Goal: Transaction & Acquisition: Purchase product/service

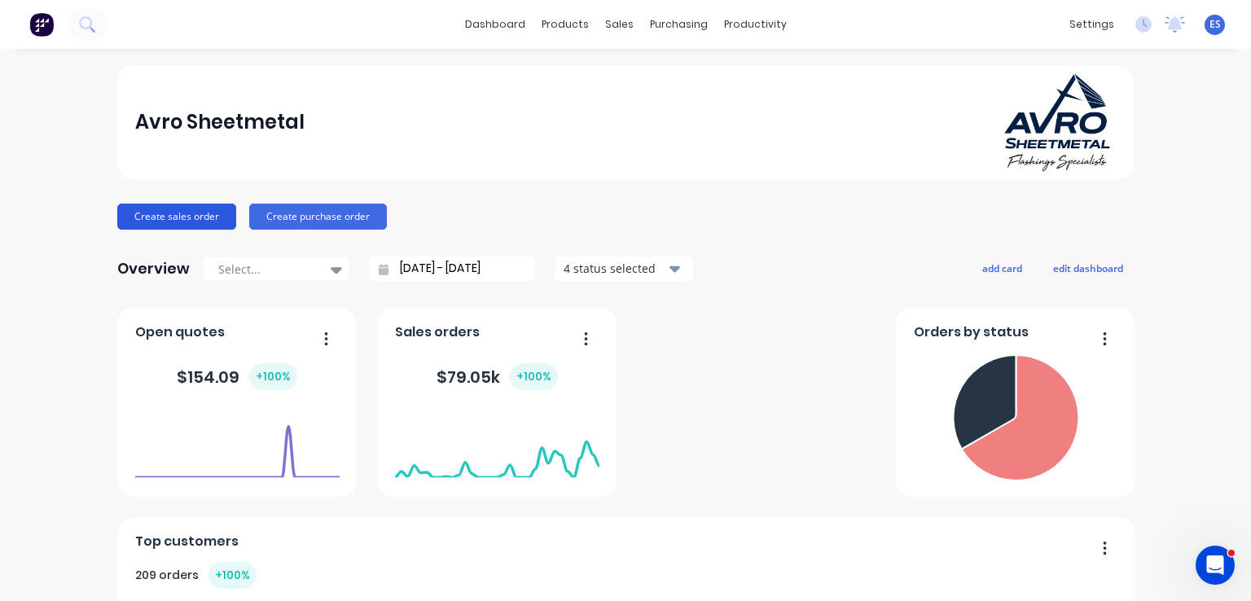
click at [158, 209] on button "Create sales order" at bounding box center [176, 217] width 119 height 26
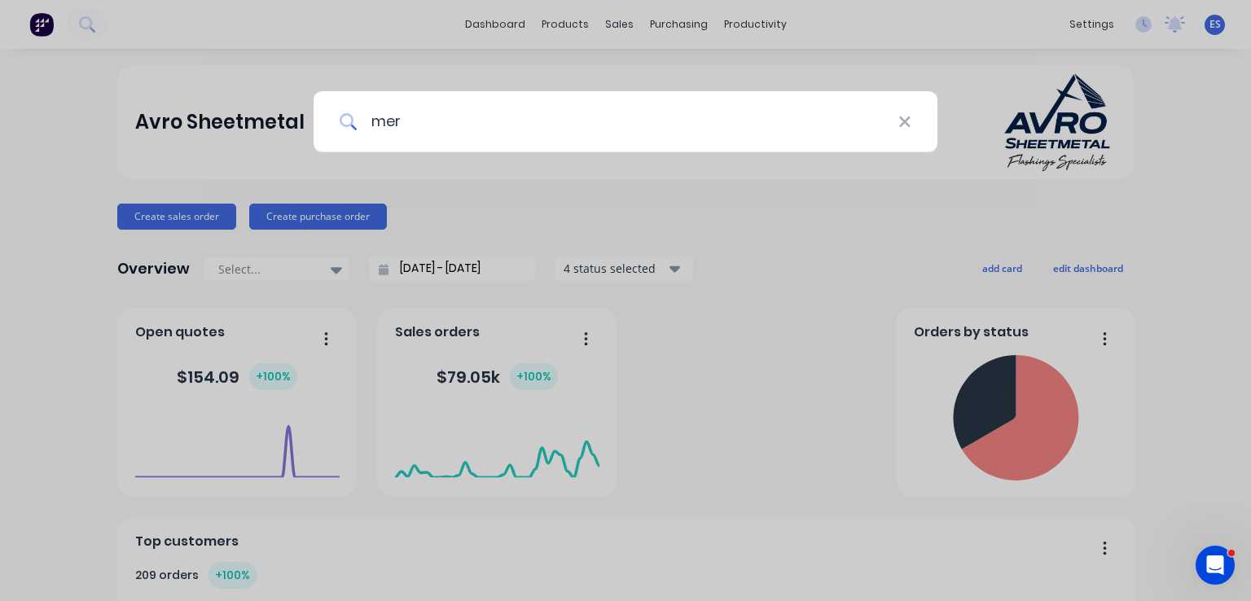
type input "mere"
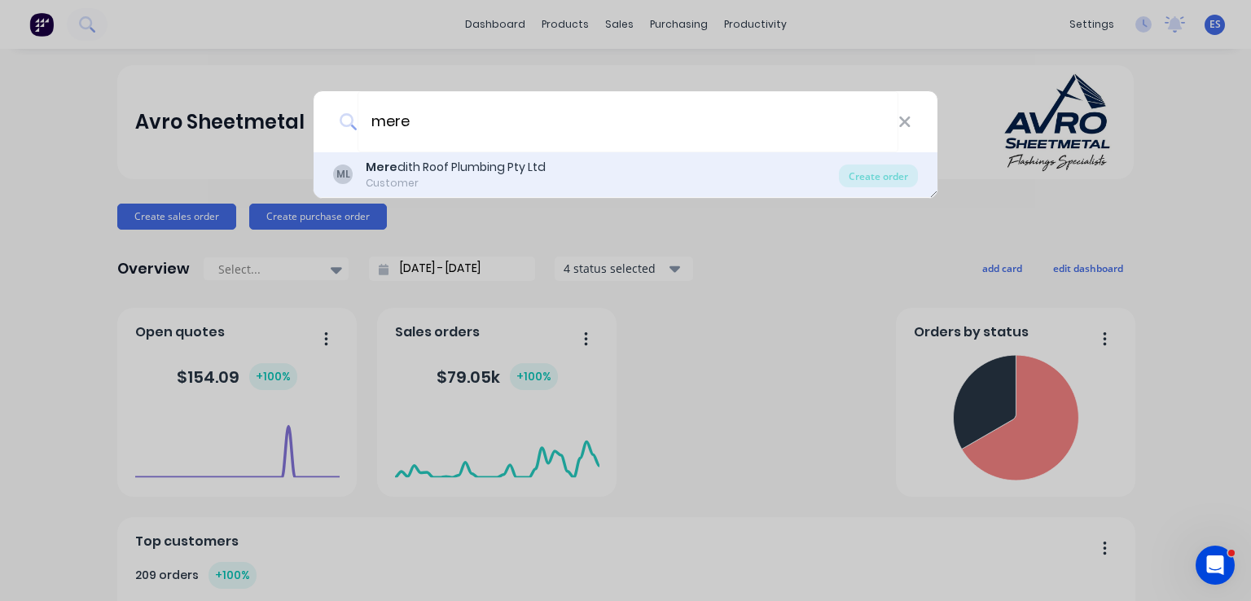
click at [424, 173] on div "Mere dith Roof Plumbing Pty Ltd" at bounding box center [456, 167] width 180 height 17
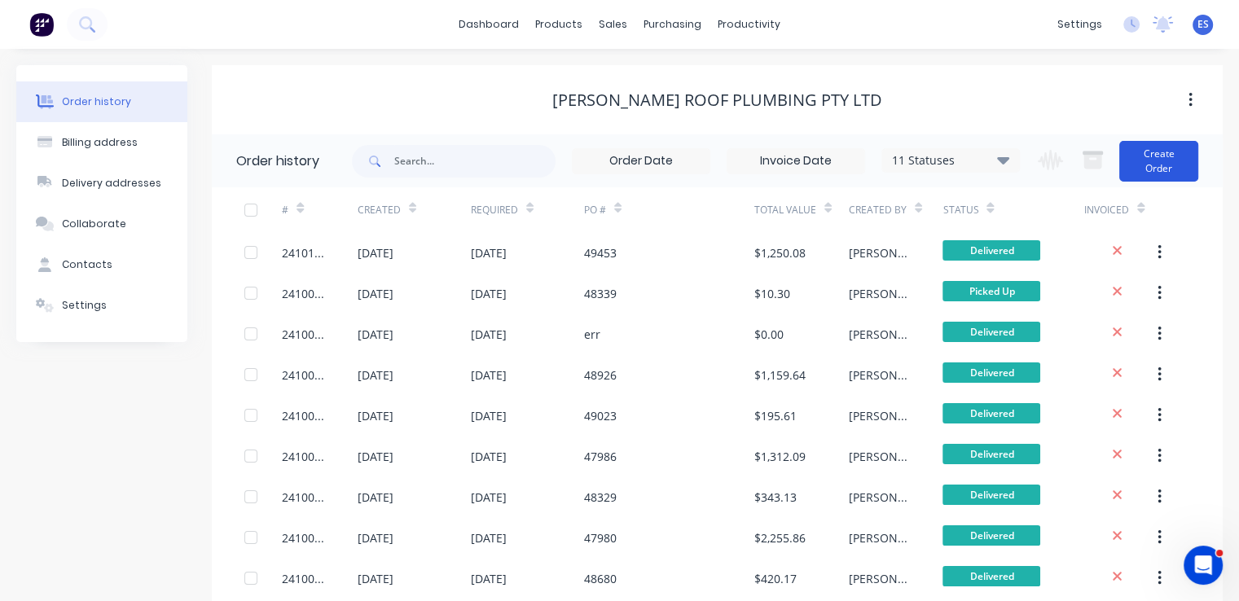
click at [1162, 165] on button "Create Order" at bounding box center [1158, 161] width 79 height 41
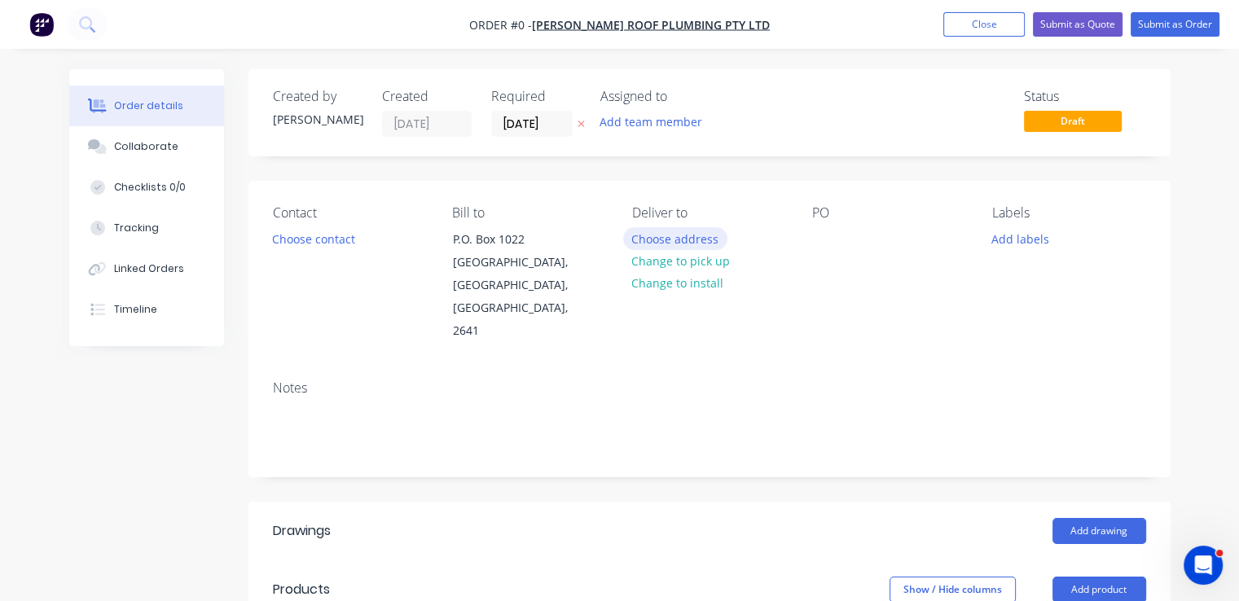
click at [656, 238] on button "Choose address" at bounding box center [675, 238] width 104 height 22
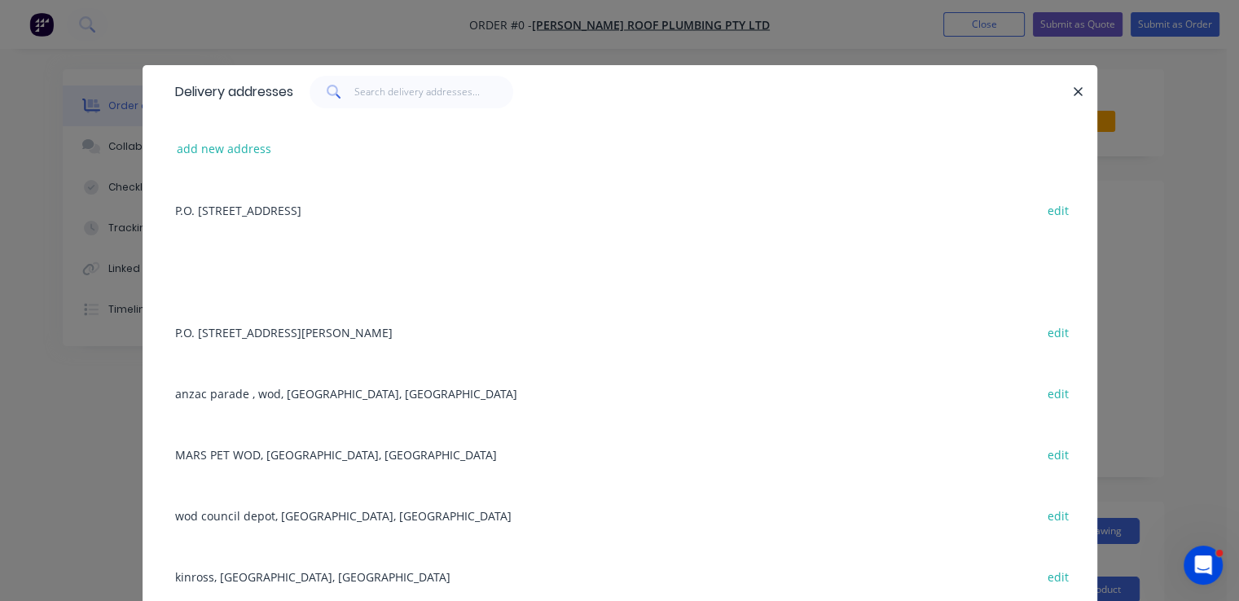
click at [305, 214] on div "P.O. [STREET_ADDRESS] edit" at bounding box center [620, 209] width 906 height 61
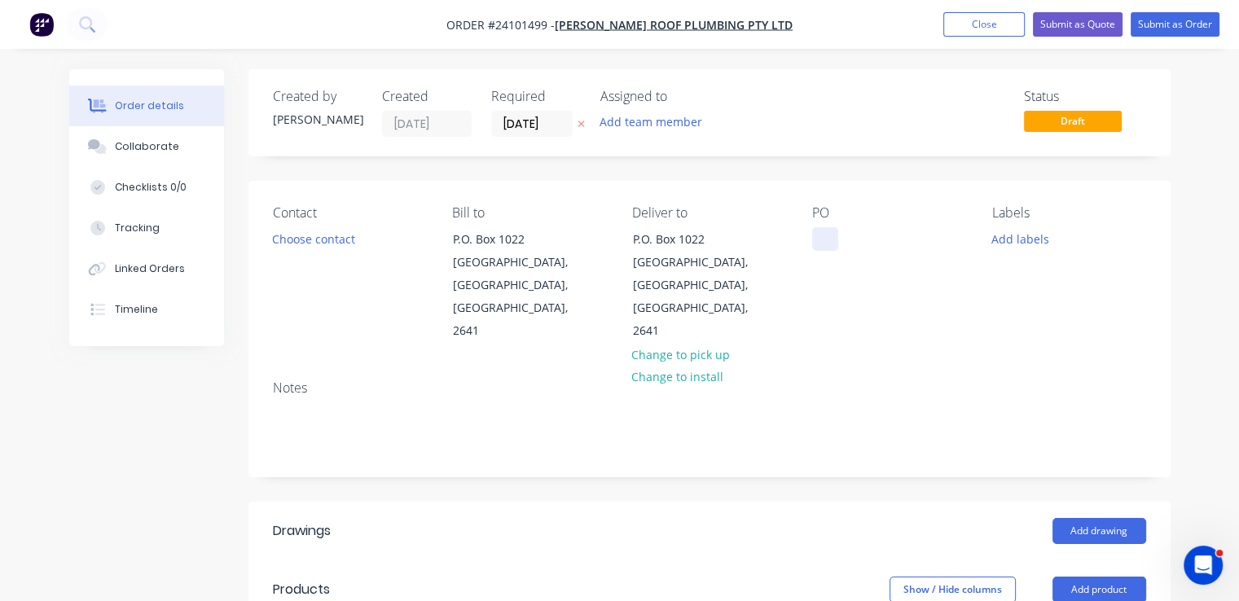
click at [830, 242] on div at bounding box center [825, 239] width 26 height 24
click at [1072, 518] on button "Add drawing" at bounding box center [1099, 531] width 94 height 26
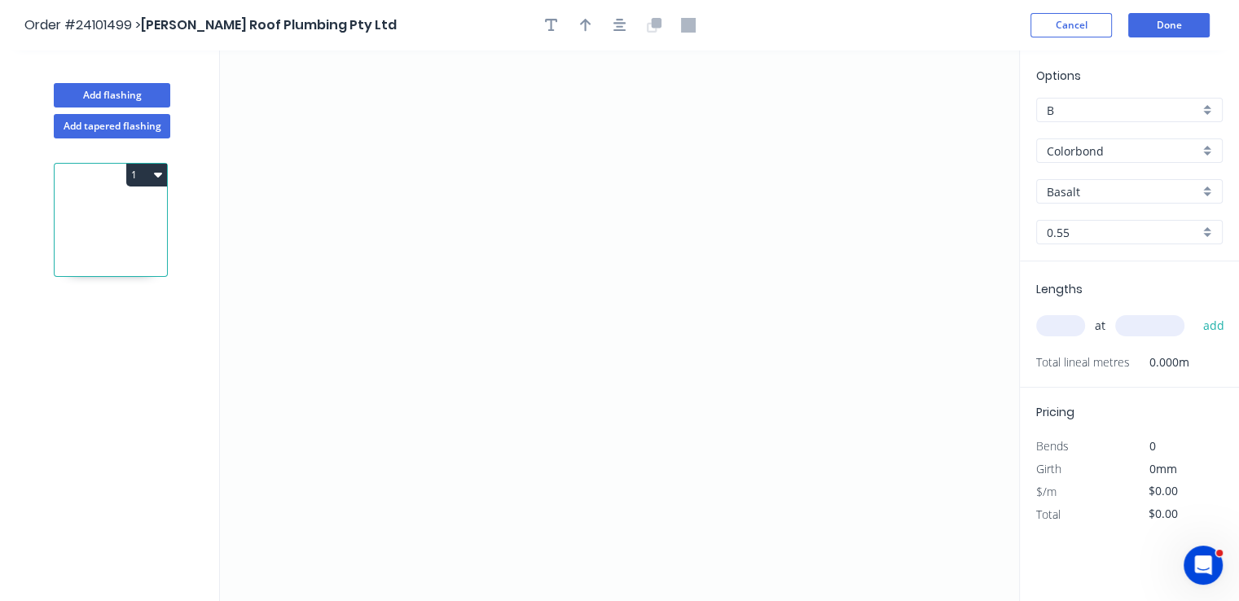
click at [1112, 151] on input "Colorbond" at bounding box center [1122, 151] width 152 height 17
click at [1118, 248] on div "Galvanised" at bounding box center [1129, 239] width 185 height 29
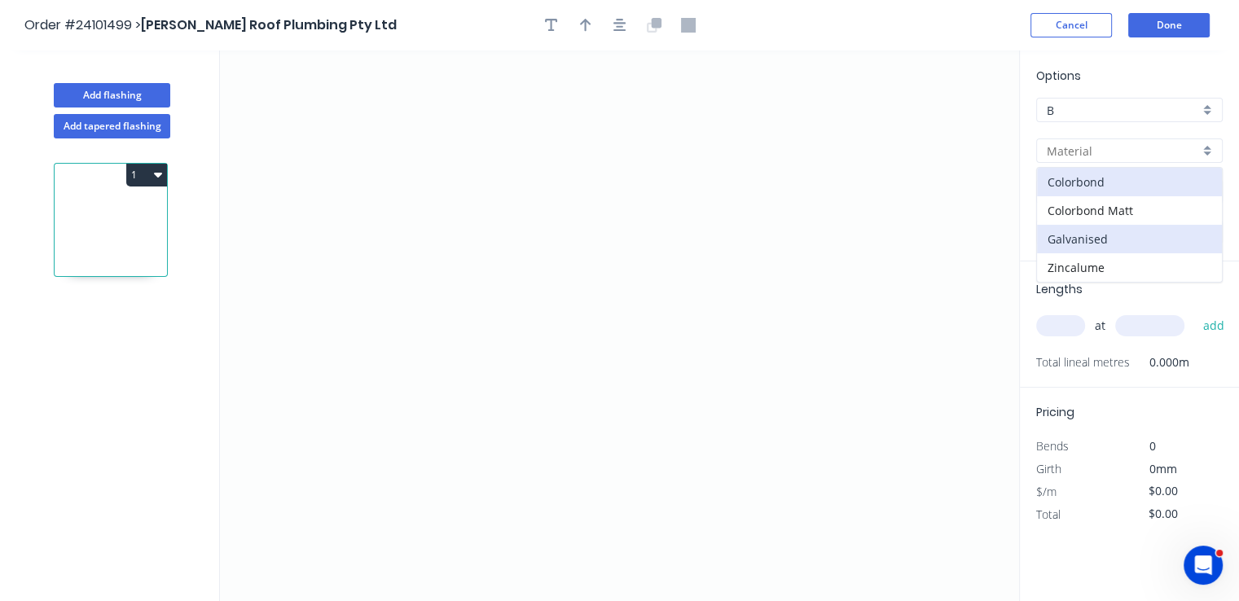
type input "Galvanised"
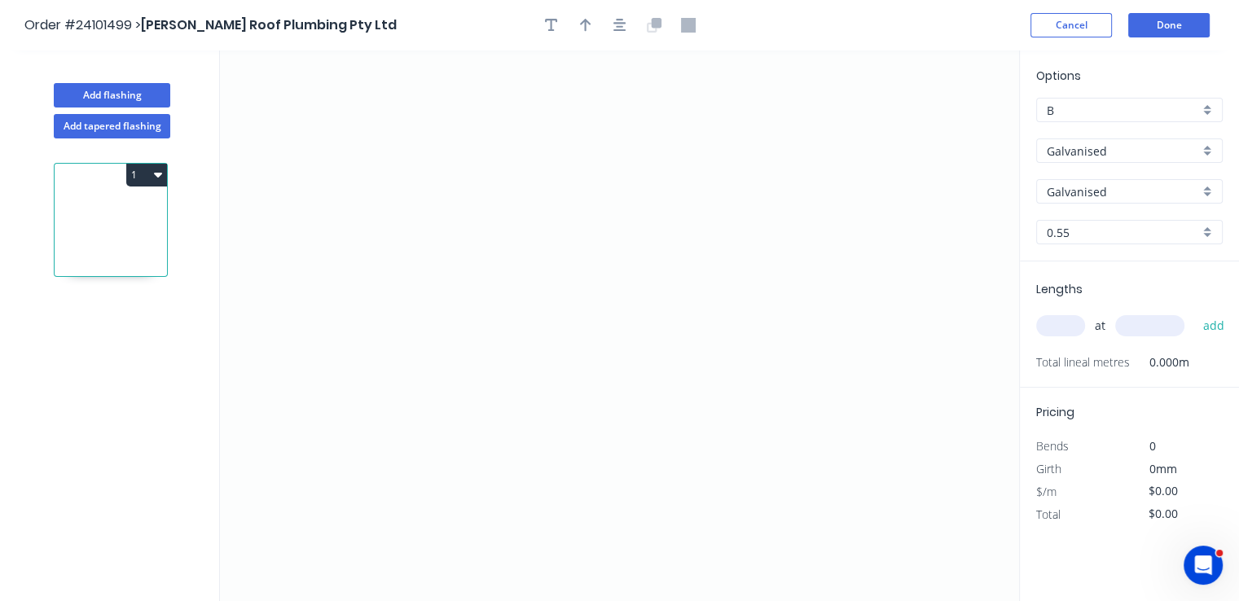
click at [1120, 239] on input "0.55" at bounding box center [1122, 232] width 152 height 17
click at [1105, 292] on div "0.75" at bounding box center [1129, 292] width 185 height 29
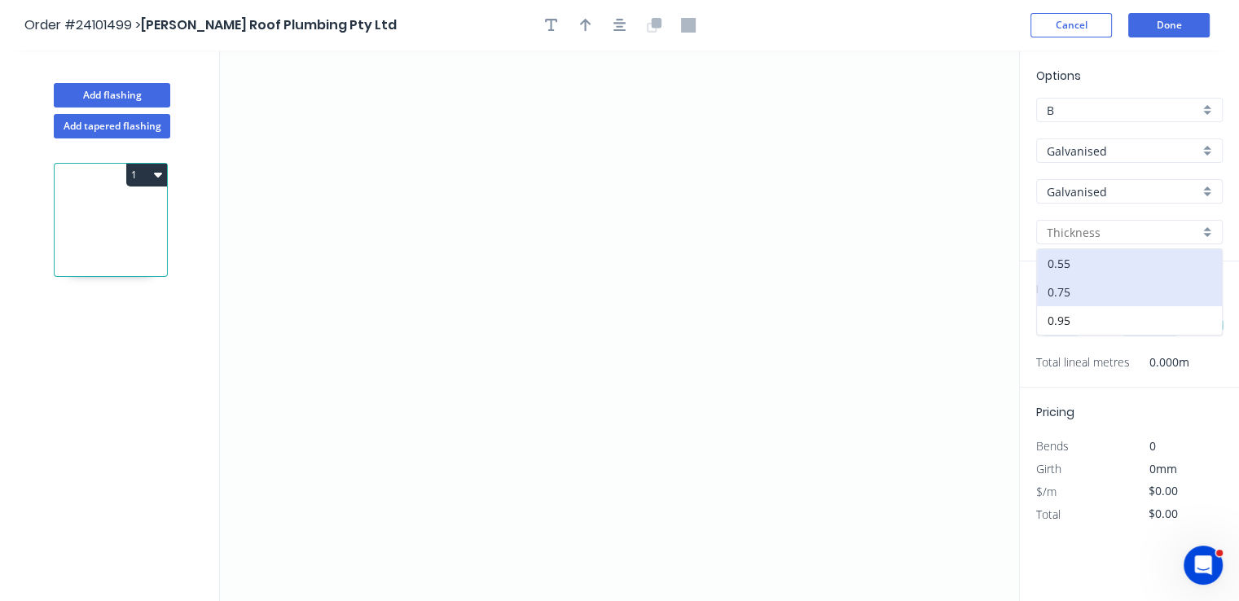
type input "0.75"
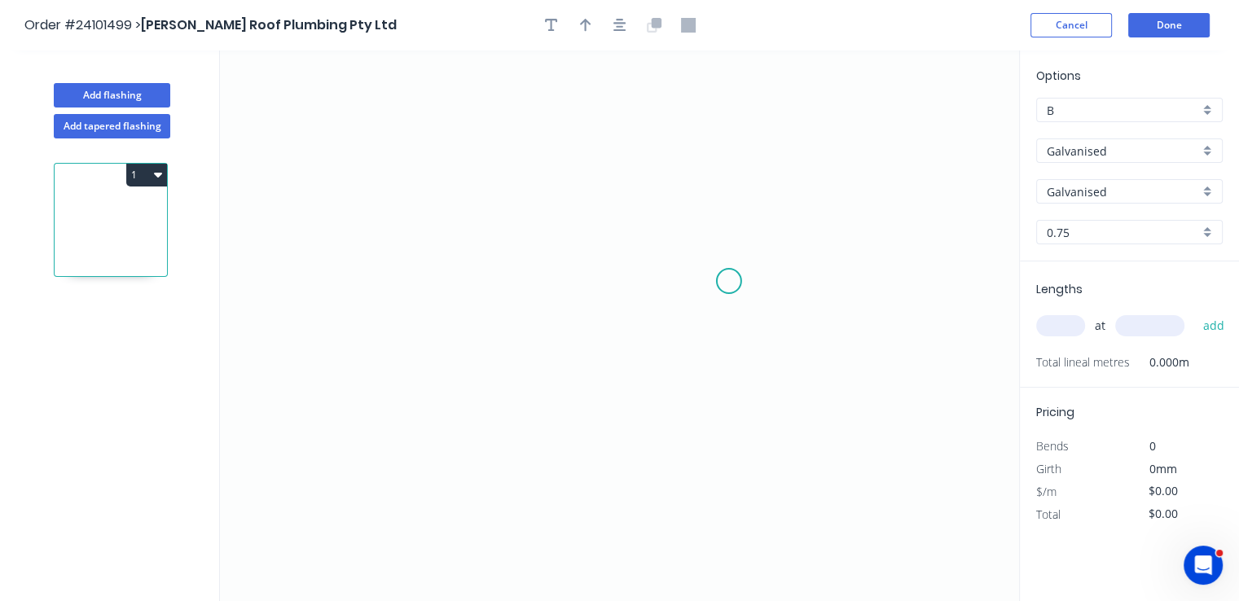
click at [729, 281] on icon "0" at bounding box center [619, 325] width 799 height 551
click at [669, 279] on icon "0" at bounding box center [619, 325] width 799 height 551
click at [665, 166] on icon "0 ?" at bounding box center [619, 325] width 799 height 551
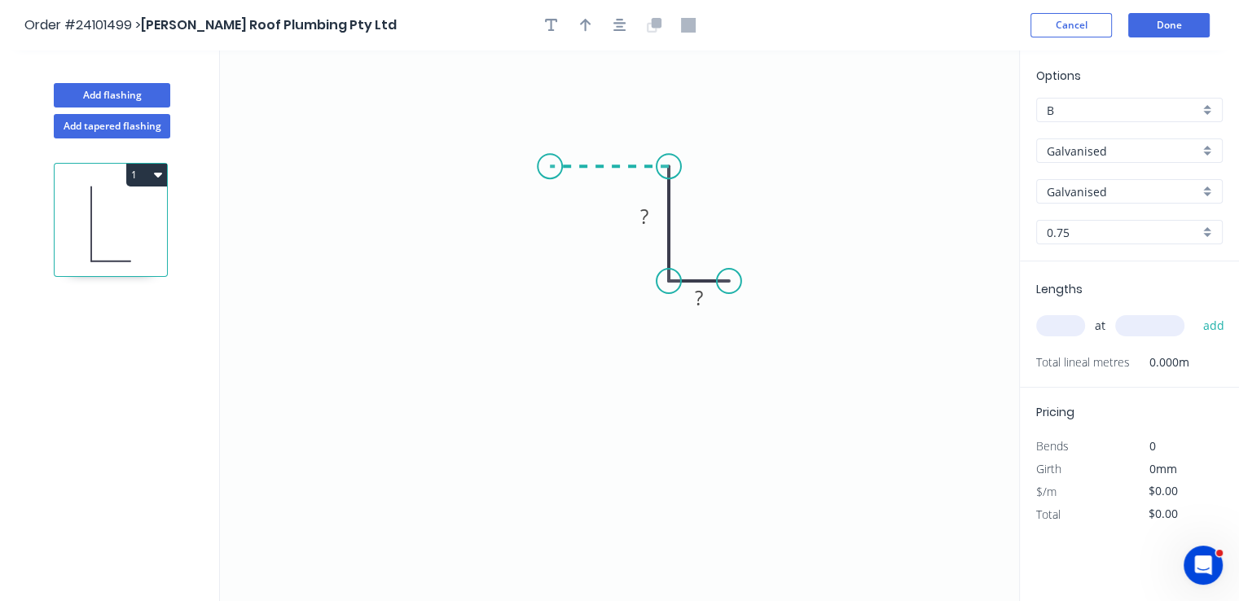
click at [550, 166] on icon at bounding box center [609, 166] width 119 height 0
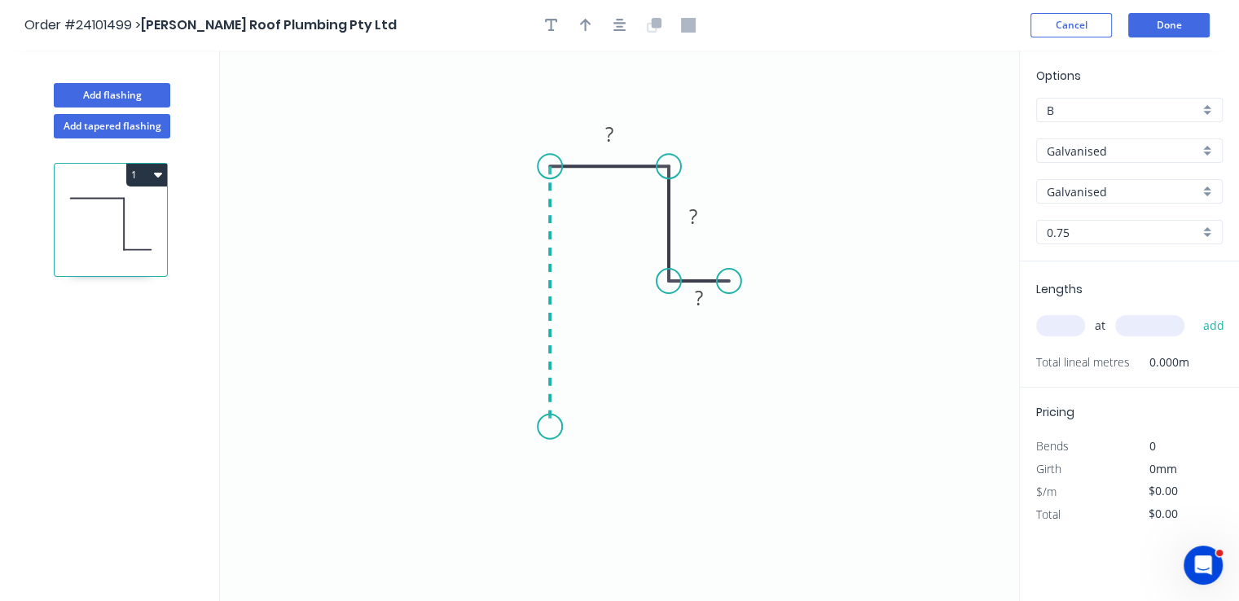
click at [541, 427] on icon "0 ? ? ?" at bounding box center [619, 325] width 799 height 551
click at [541, 427] on circle at bounding box center [549, 427] width 24 height 24
click at [519, 300] on rect at bounding box center [525, 290] width 33 height 23
click at [602, 140] on rect at bounding box center [609, 135] width 33 height 23
click at [702, 215] on rect at bounding box center [693, 217] width 33 height 23
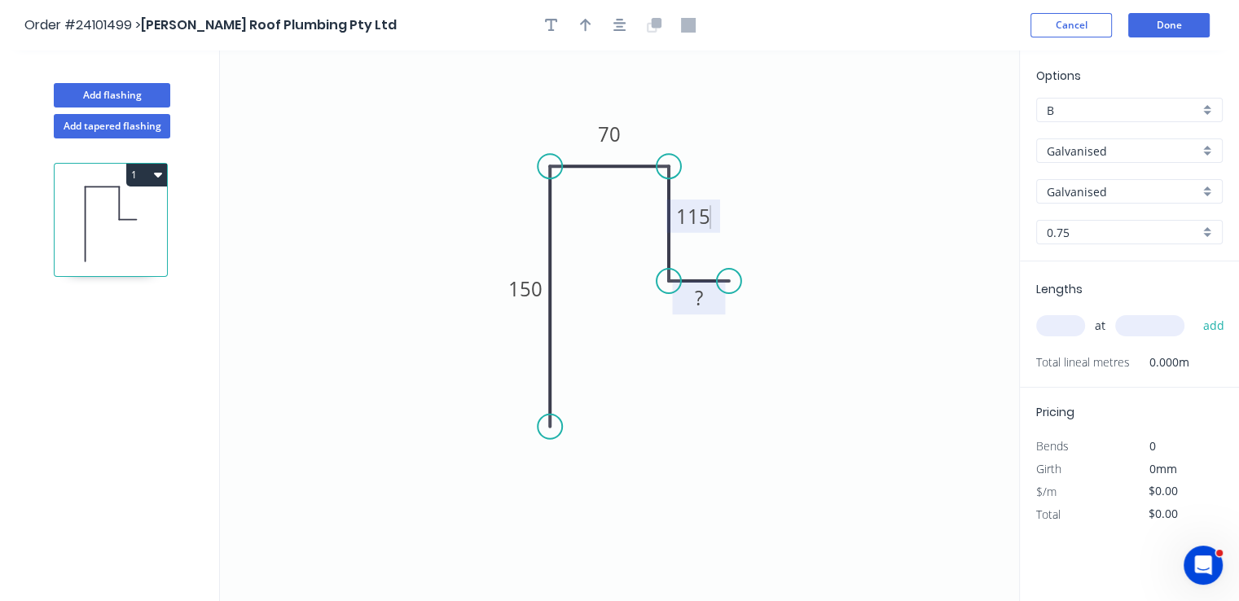
click at [707, 295] on rect at bounding box center [698, 298] width 33 height 23
click at [1069, 326] on input "text" at bounding box center [1060, 325] width 49 height 21
type input "$24.46"
type input "20"
click at [1130, 325] on input "text" at bounding box center [1149, 325] width 69 height 21
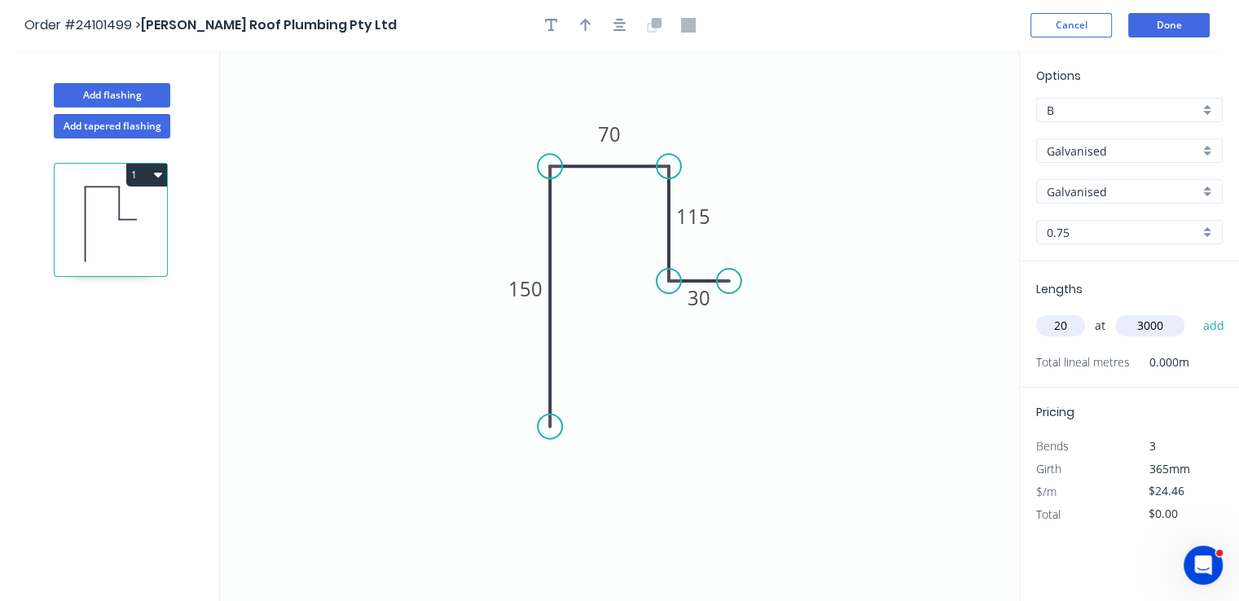
type input "3000"
click at [1194, 312] on button "add" at bounding box center [1213, 326] width 38 height 28
type input "$1,467.60"
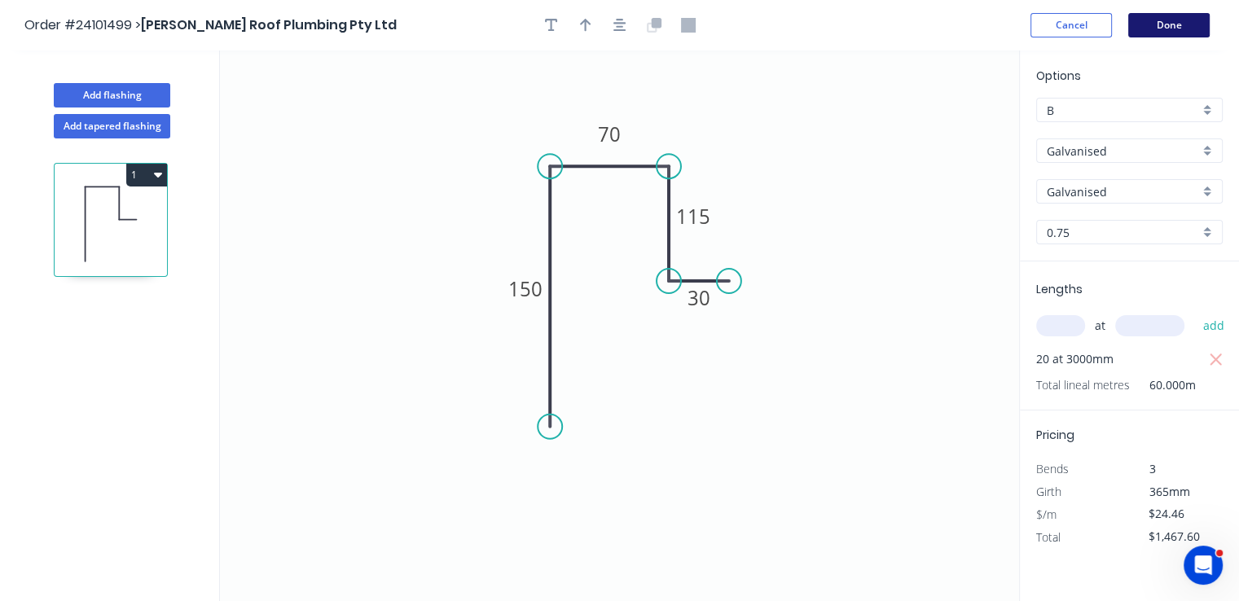
click at [1147, 30] on button "Done" at bounding box center [1168, 25] width 81 height 24
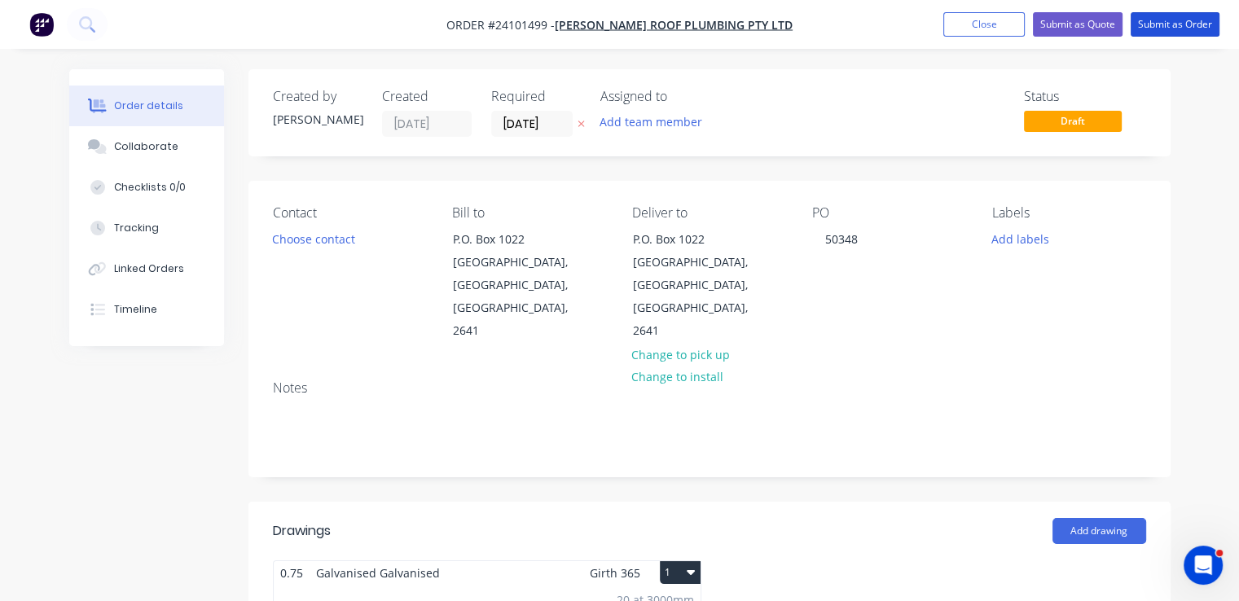
click at [1147, 30] on button "Submit as Order" at bounding box center [1174, 24] width 89 height 24
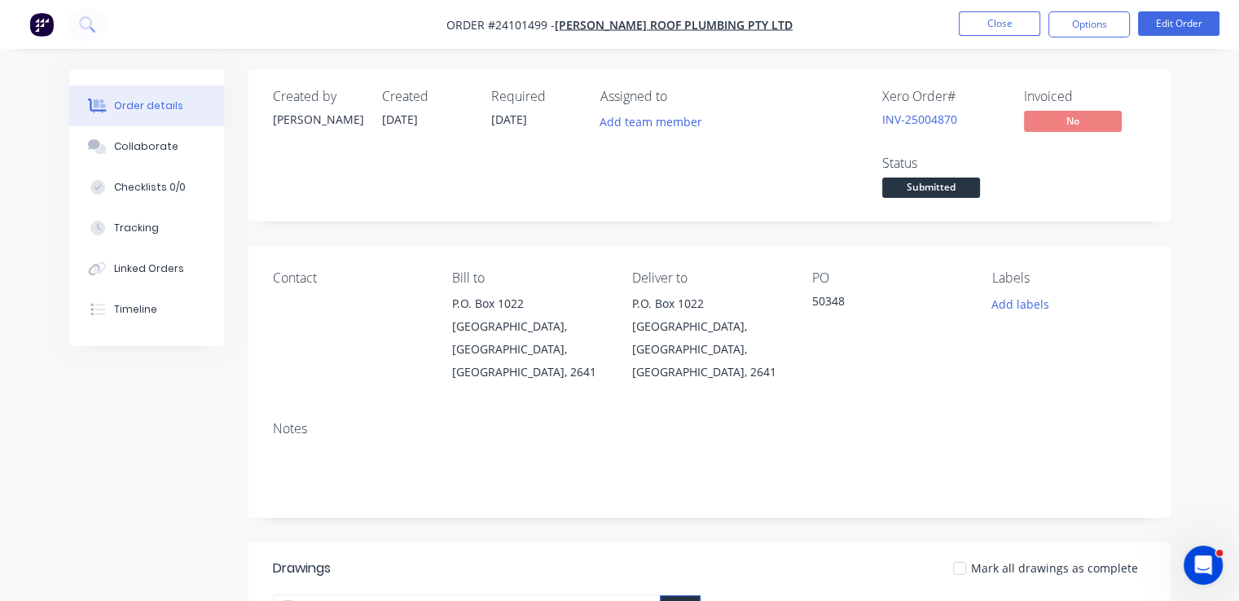
click at [42, 33] on img "button" at bounding box center [41, 24] width 24 height 24
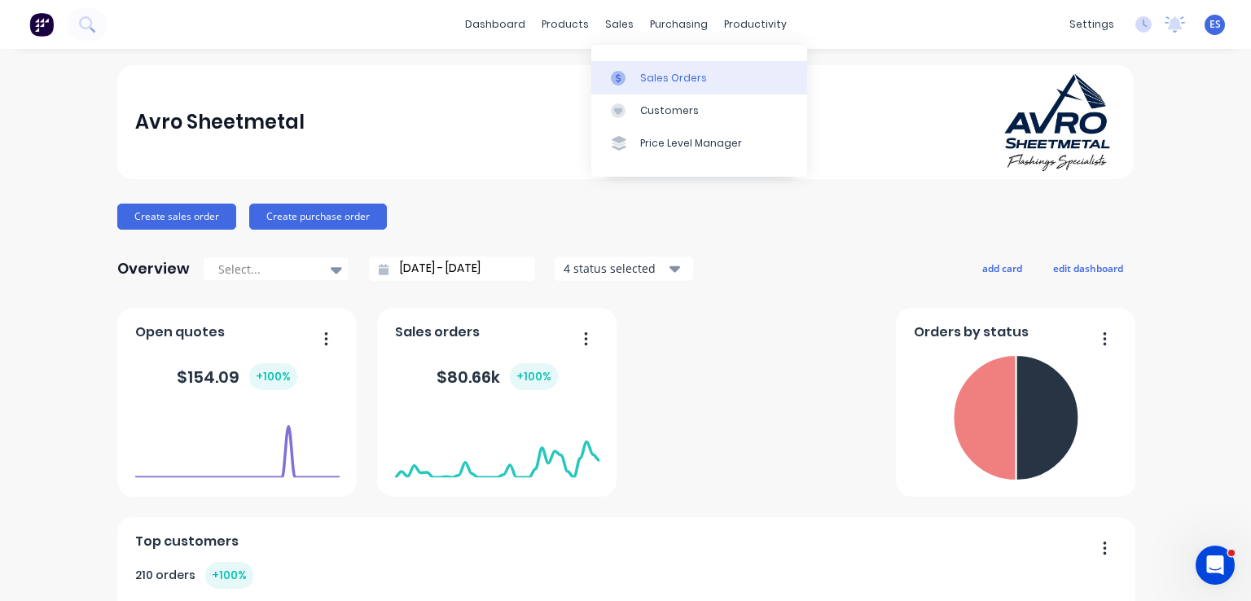
click at [669, 69] on link "Sales Orders" at bounding box center [699, 77] width 216 height 33
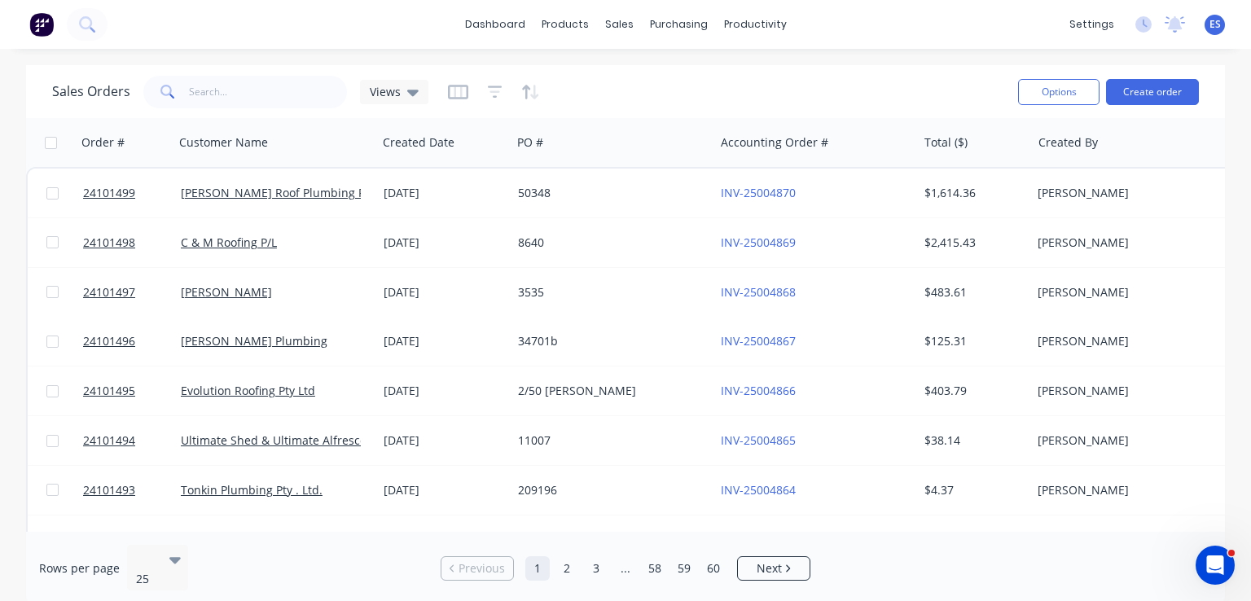
click at [47, 27] on img at bounding box center [41, 24] width 24 height 24
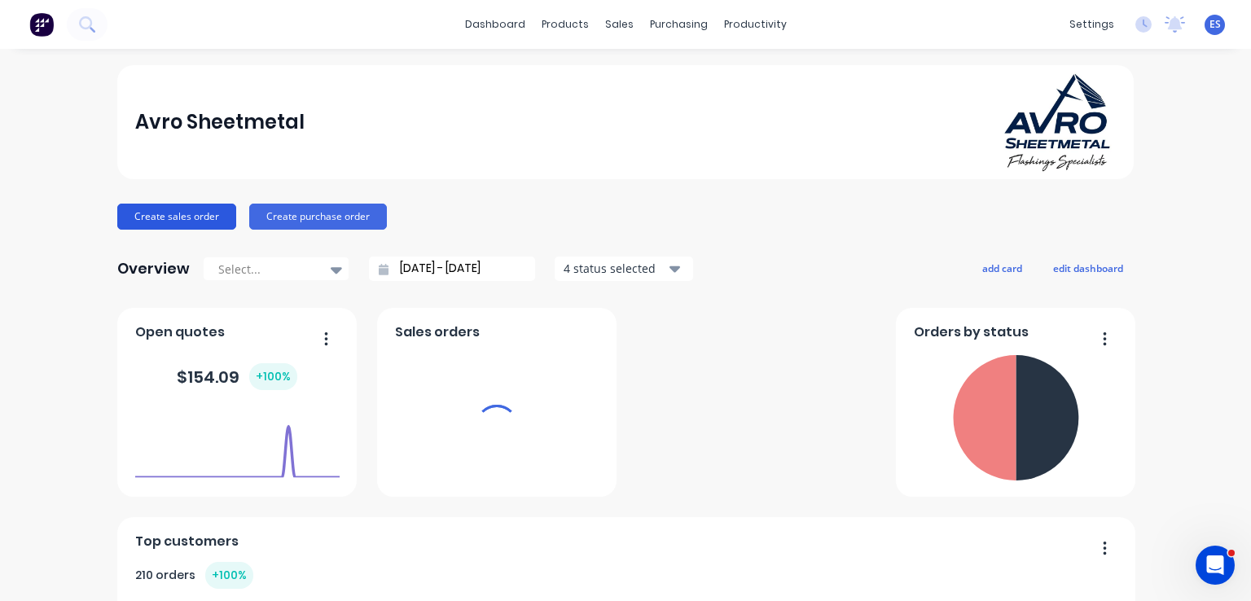
click at [138, 222] on button "Create sales order" at bounding box center [176, 217] width 119 height 26
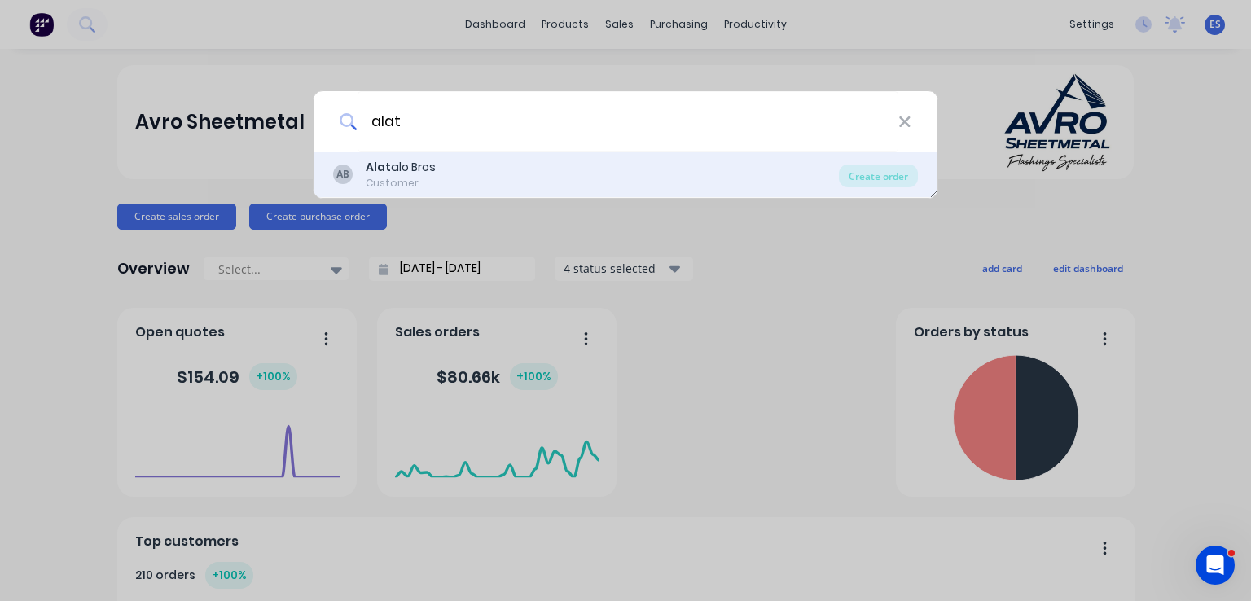
type input "alat"
click at [457, 173] on div "AB Alat alo Bros Customer" at bounding box center [586, 175] width 506 height 32
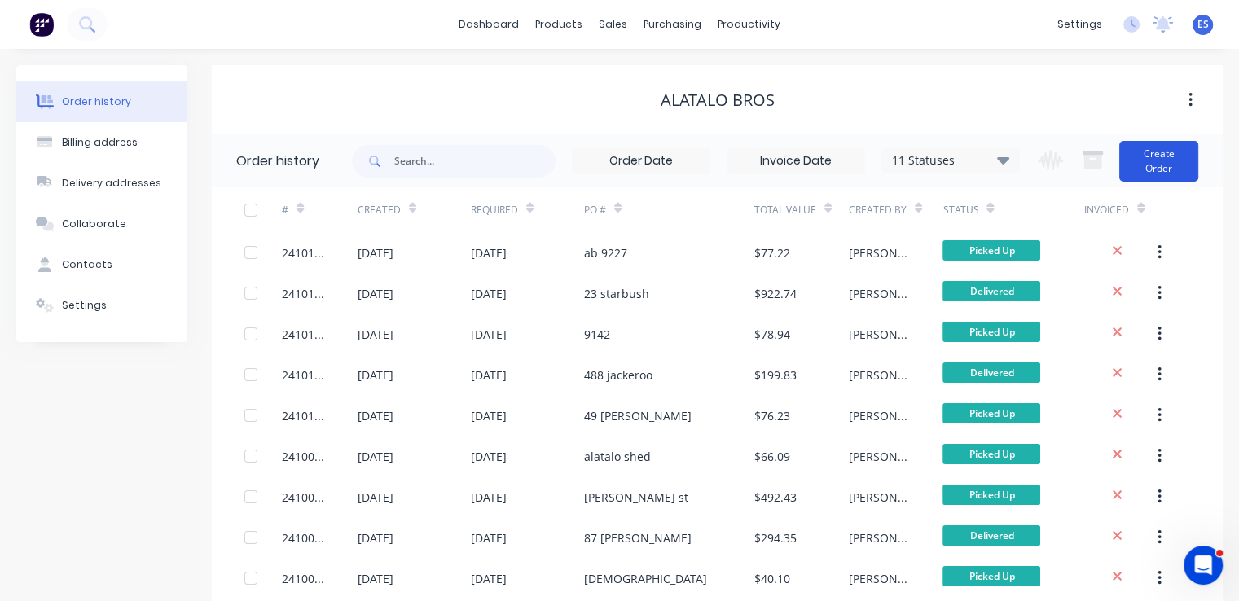
click at [1167, 165] on button "Create Order" at bounding box center [1158, 161] width 79 height 41
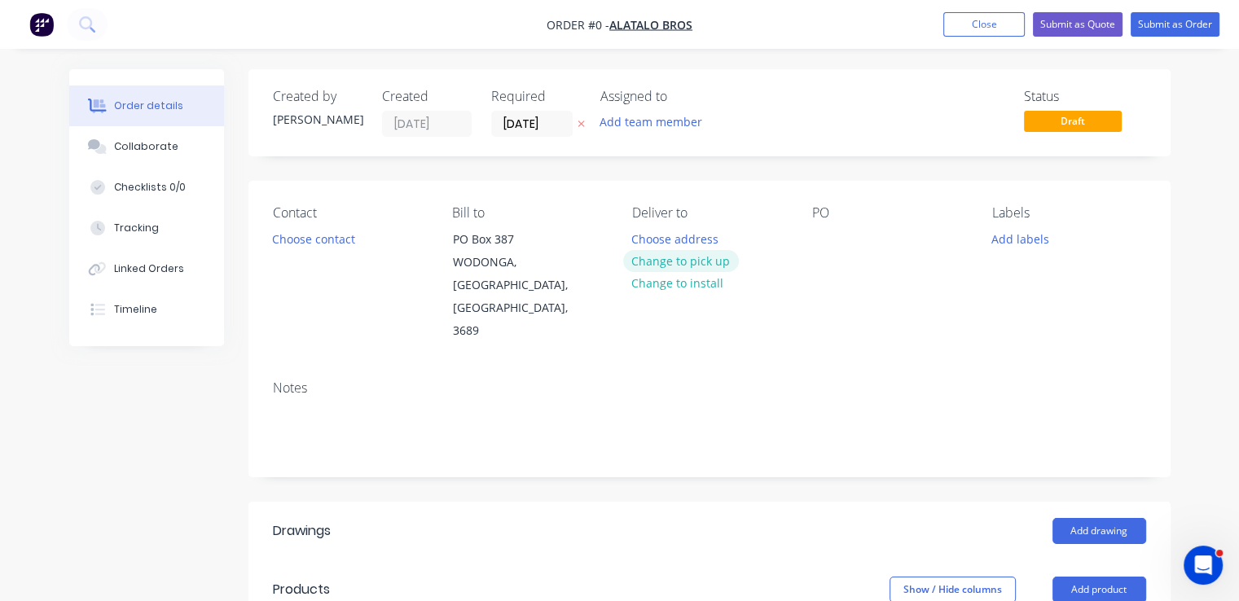
click at [674, 260] on button "Change to pick up" at bounding box center [681, 261] width 116 height 22
click at [674, 260] on button "Change to delivery" at bounding box center [682, 262] width 119 height 22
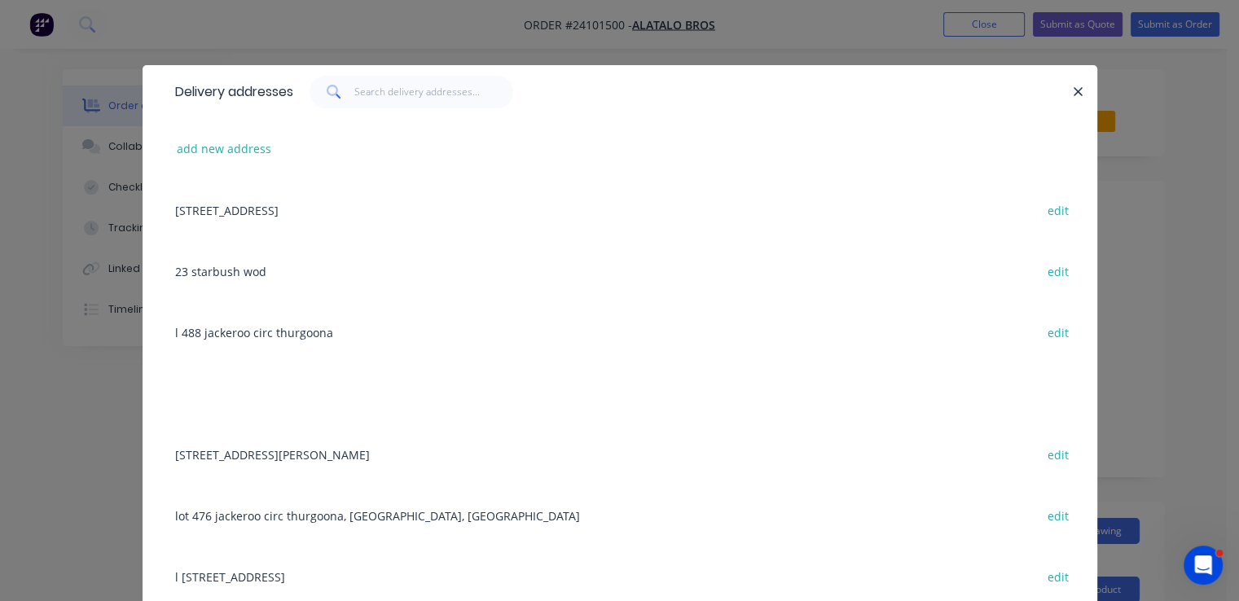
click at [237, 267] on div "23 starbush wod edit" at bounding box center [620, 270] width 906 height 61
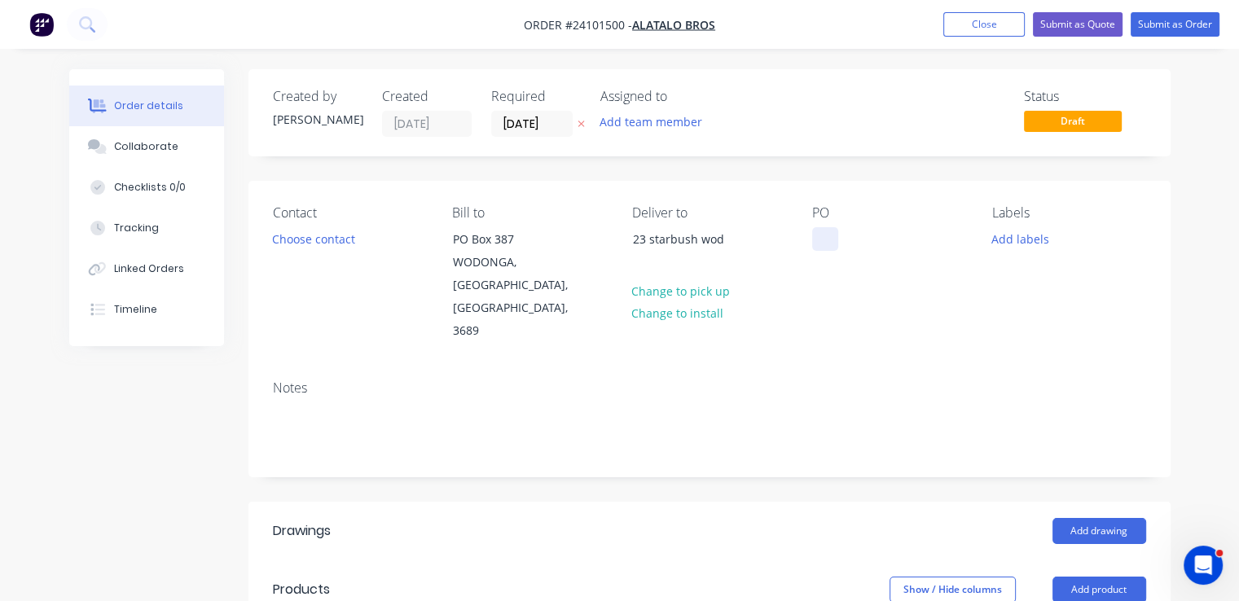
click at [822, 235] on div at bounding box center [825, 239] width 26 height 24
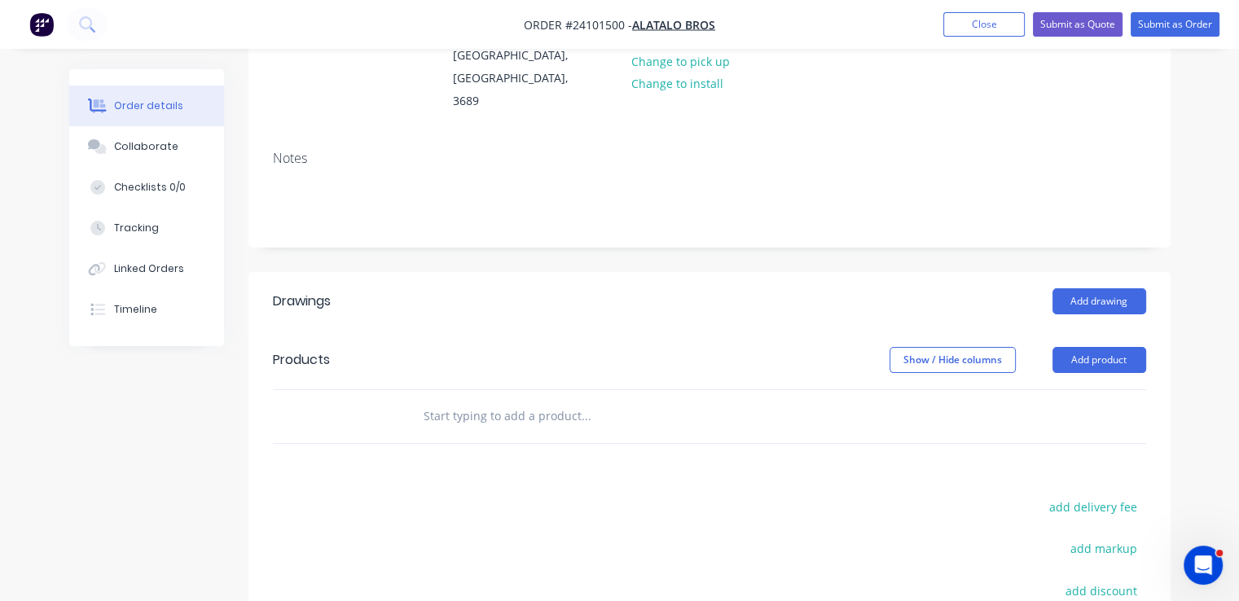
scroll to position [244, 0]
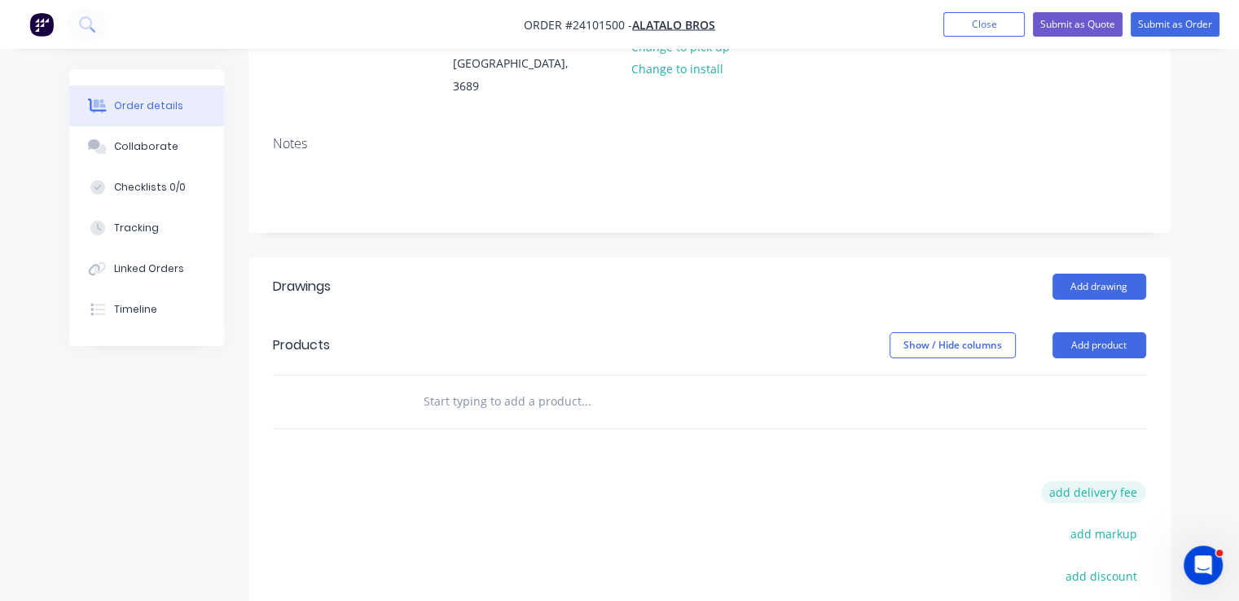
click at [1102, 481] on button "add delivery fee" at bounding box center [1093, 492] width 105 height 22
type input "50"
click input "submit" at bounding box center [0, 0] width 0 height 0
click at [1125, 274] on button "Add drawing" at bounding box center [1099, 287] width 94 height 26
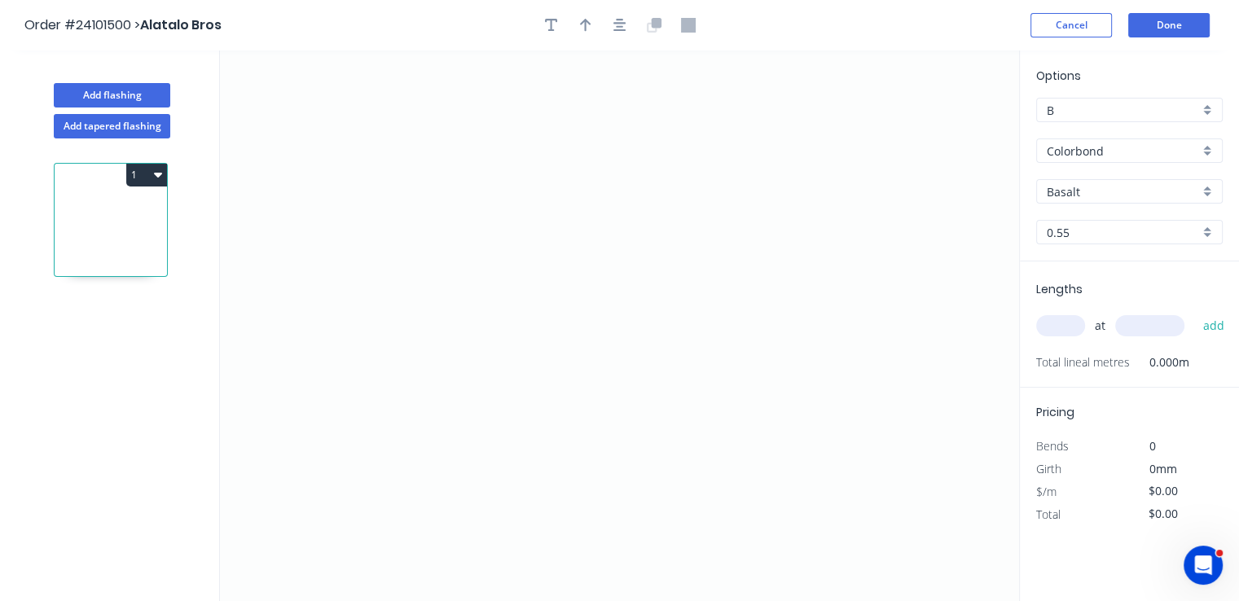
click at [1068, 189] on input "Basalt" at bounding box center [1122, 191] width 152 height 17
click at [1072, 219] on div "Monument" at bounding box center [1129, 222] width 185 height 29
type input "Monument"
click at [752, 230] on icon "0" at bounding box center [619, 325] width 799 height 551
click at [721, 202] on icon "0" at bounding box center [619, 325] width 799 height 551
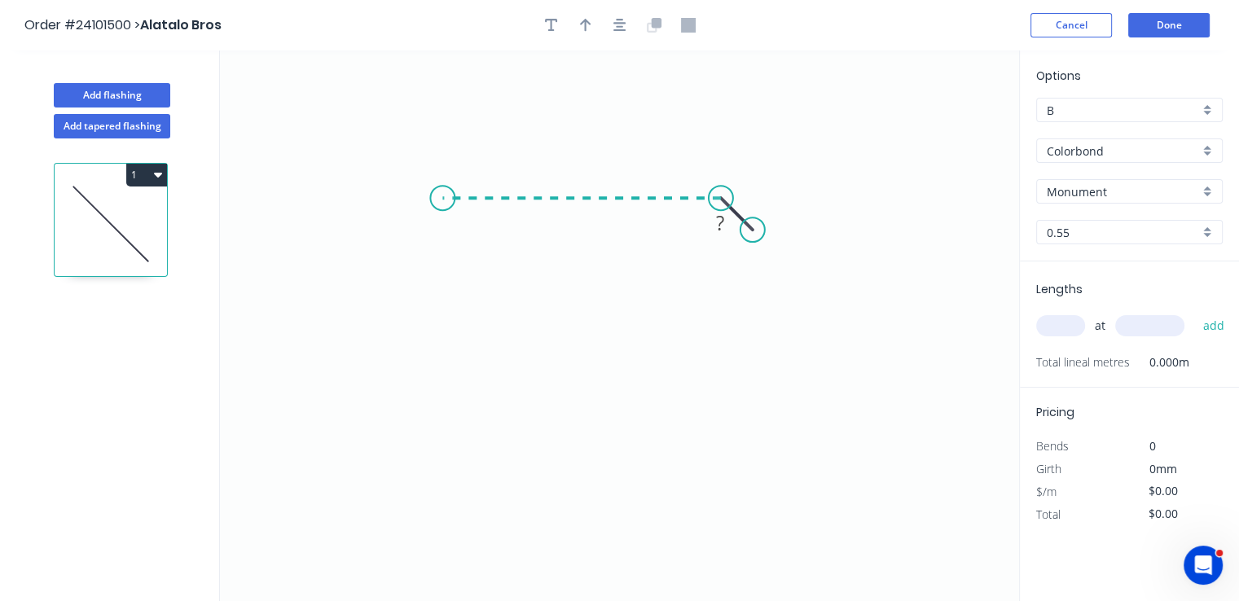
click at [442, 198] on icon "0 ?" at bounding box center [619, 325] width 799 height 551
click at [450, 378] on icon "0 ? ?" at bounding box center [619, 325] width 799 height 551
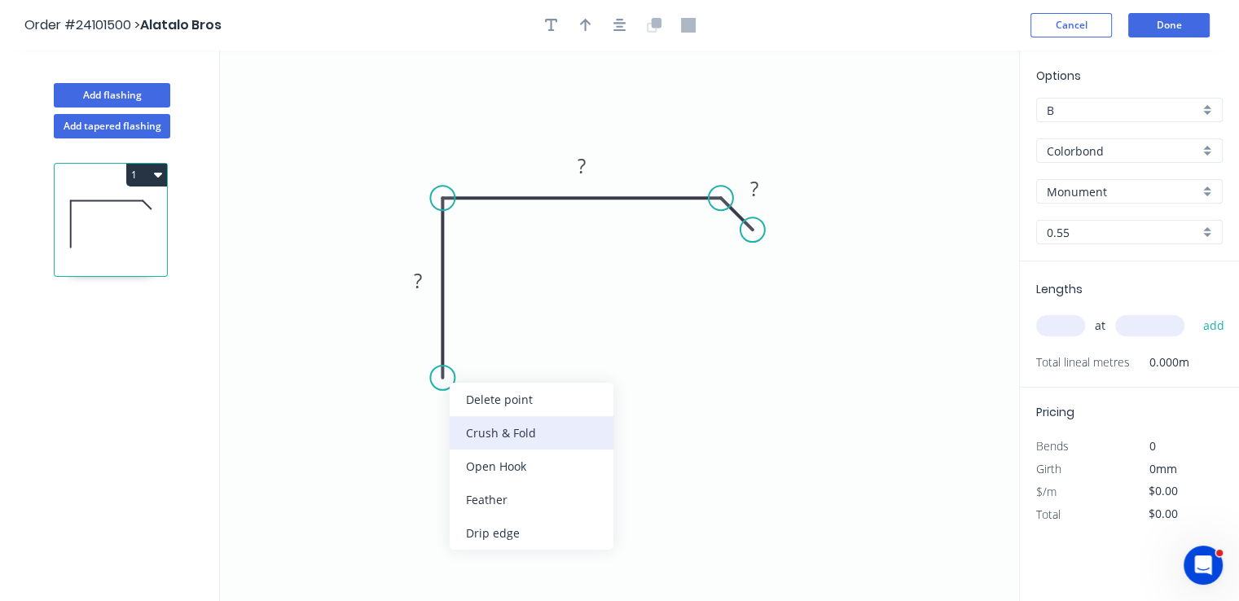
click at [504, 439] on div "Crush & Fold" at bounding box center [532, 432] width 164 height 33
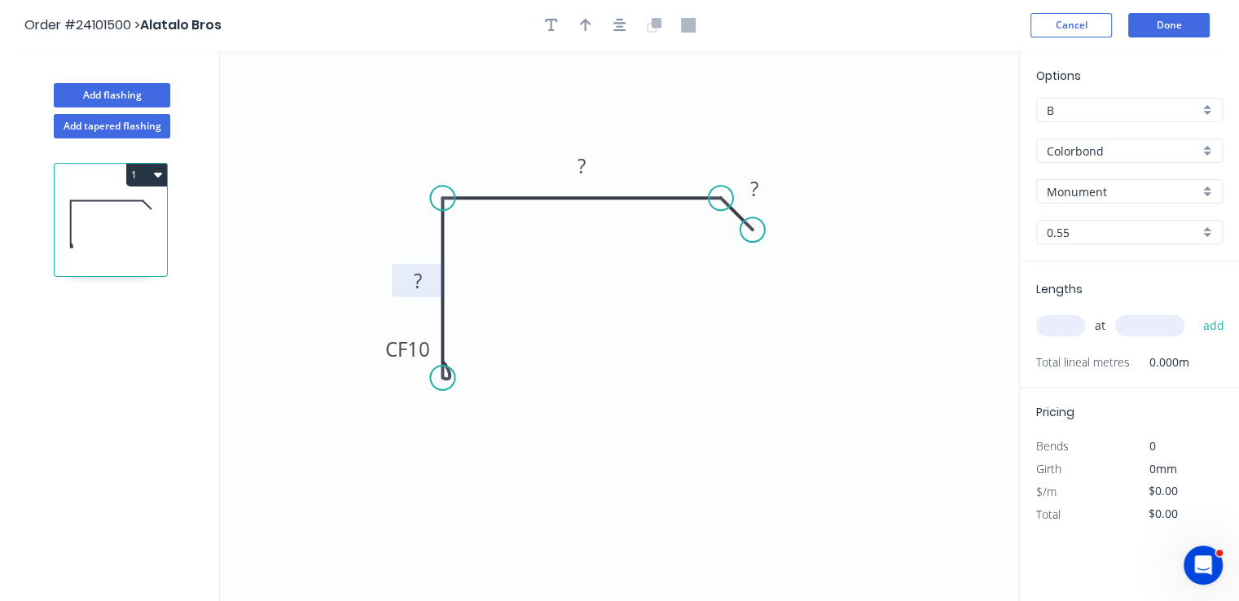
click at [419, 272] on tspan "?" at bounding box center [418, 279] width 8 height 27
click at [583, 166] on tspan "?" at bounding box center [581, 165] width 8 height 27
click at [749, 188] on tspan "?" at bounding box center [753, 188] width 8 height 27
click at [1049, 319] on input "text" at bounding box center [1060, 325] width 49 height 21
type input "$12.73"
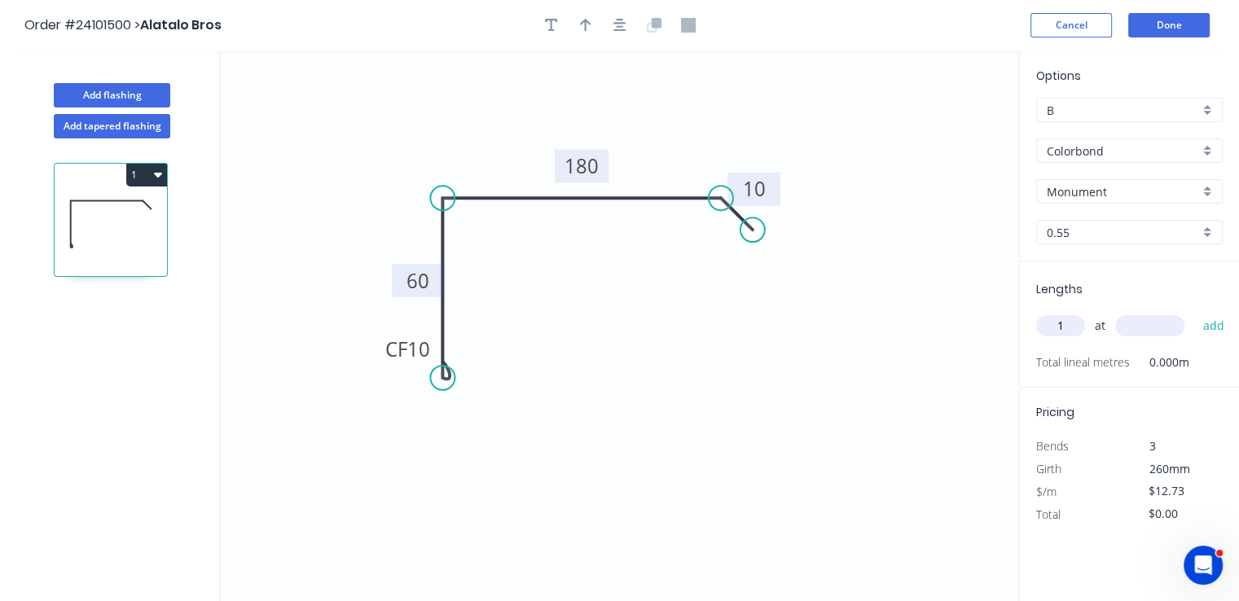
type input "1"
click at [1135, 323] on input "text" at bounding box center [1149, 325] width 69 height 21
type input "8000"
click at [1194, 312] on button "add" at bounding box center [1213, 326] width 38 height 28
type input "$101.84"
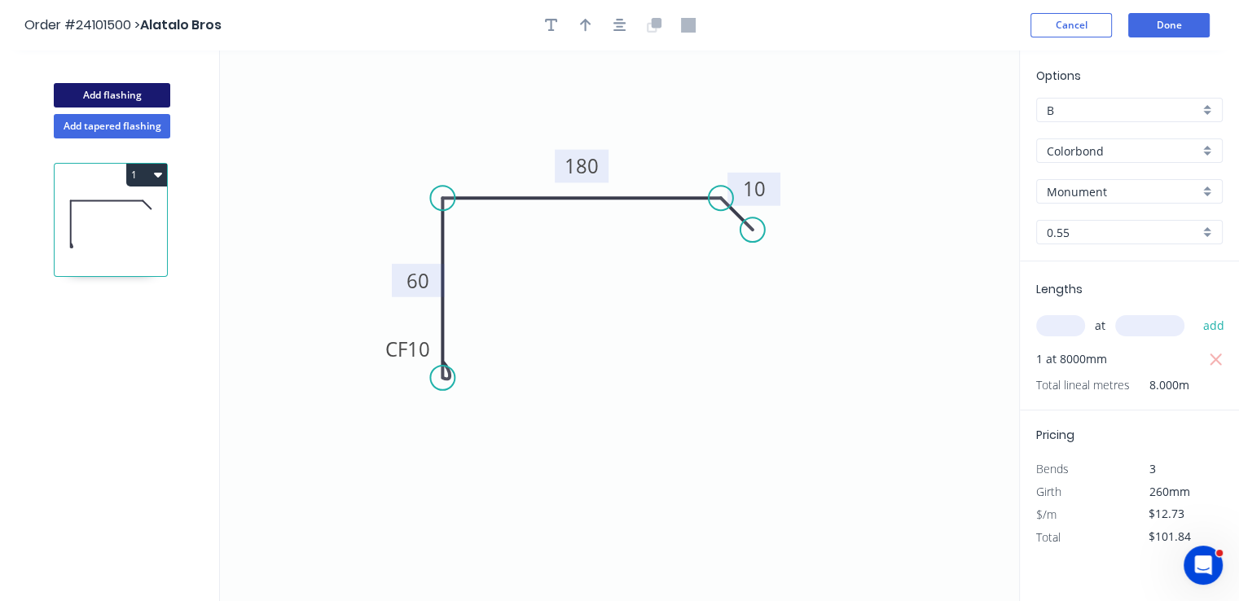
click at [134, 86] on button "Add flashing" at bounding box center [112, 95] width 116 height 24
type input "$0.00"
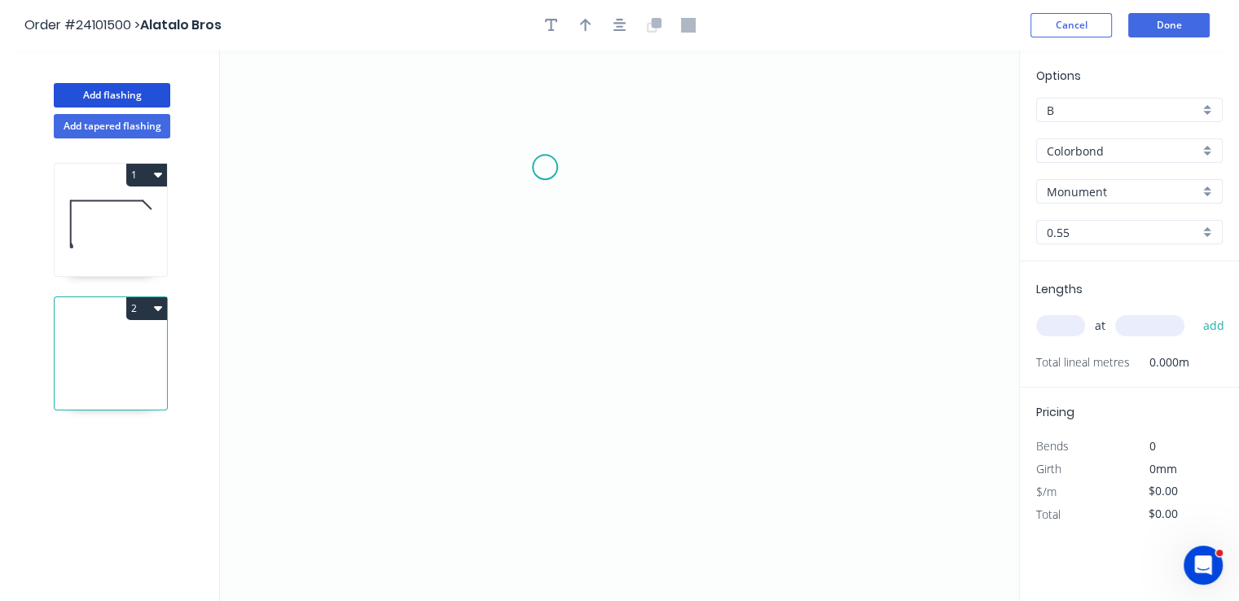
click at [545, 167] on icon "0" at bounding box center [619, 325] width 799 height 551
click at [530, 369] on icon "0" at bounding box center [619, 325] width 799 height 551
click at [717, 371] on icon "0 ?" at bounding box center [619, 325] width 799 height 551
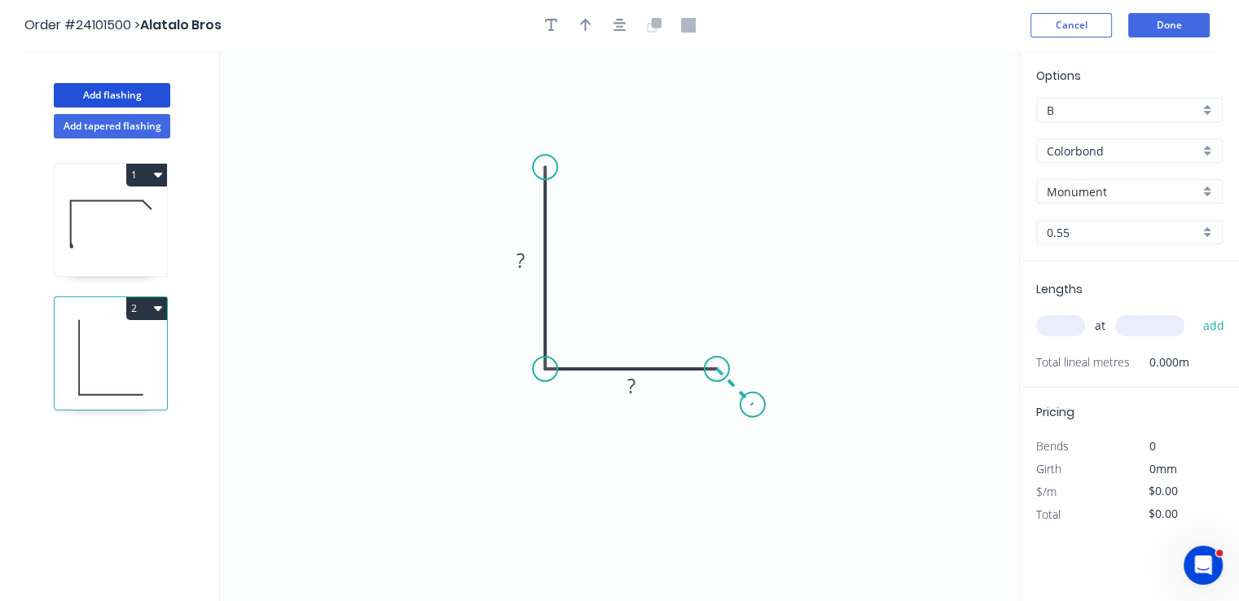
click at [752, 402] on icon "0 ? ?" at bounding box center [619, 325] width 799 height 551
click at [761, 352] on rect at bounding box center [751, 363] width 33 height 23
click at [635, 383] on rect at bounding box center [631, 386] width 33 height 23
click at [530, 268] on rect at bounding box center [520, 261] width 33 height 23
click at [1066, 332] on input "text" at bounding box center [1060, 325] width 49 height 21
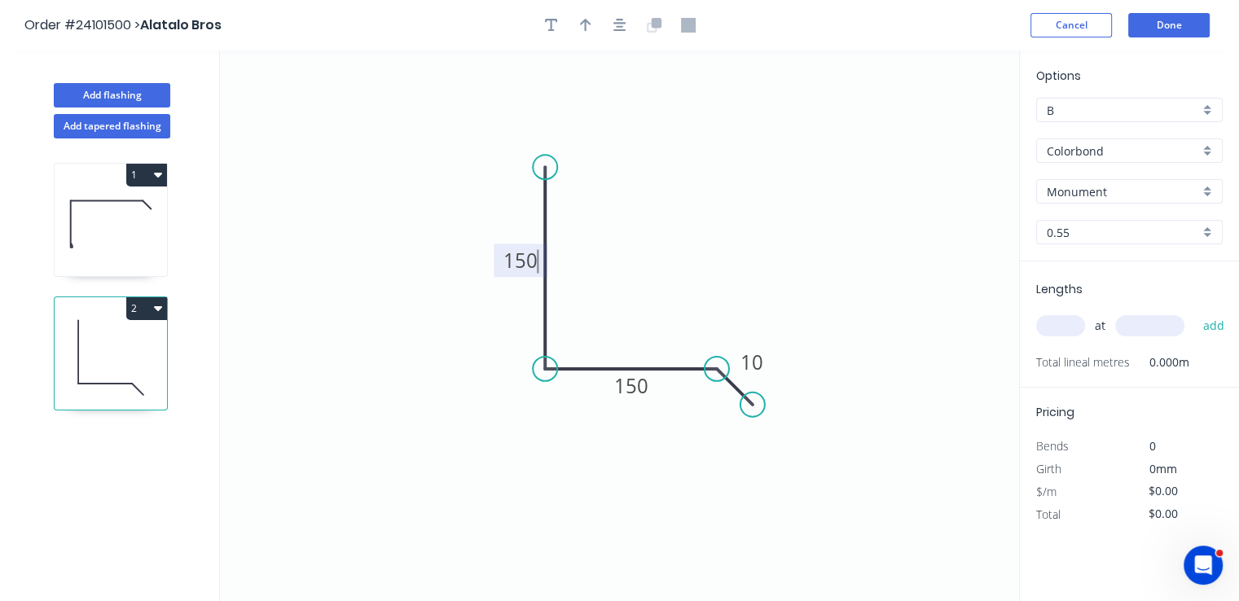
type input "$13.11"
type input "2"
click at [1137, 323] on input "text" at bounding box center [1149, 325] width 69 height 21
type input "8000"
click at [1194, 312] on button "add" at bounding box center [1213, 326] width 38 height 28
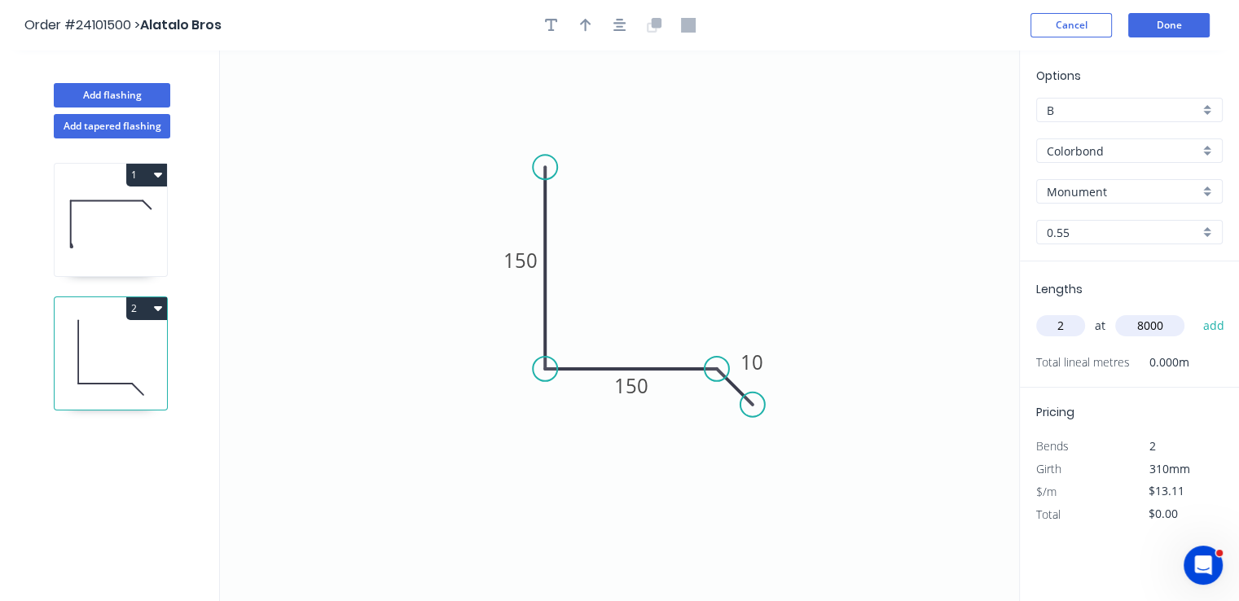
type input "$209.76"
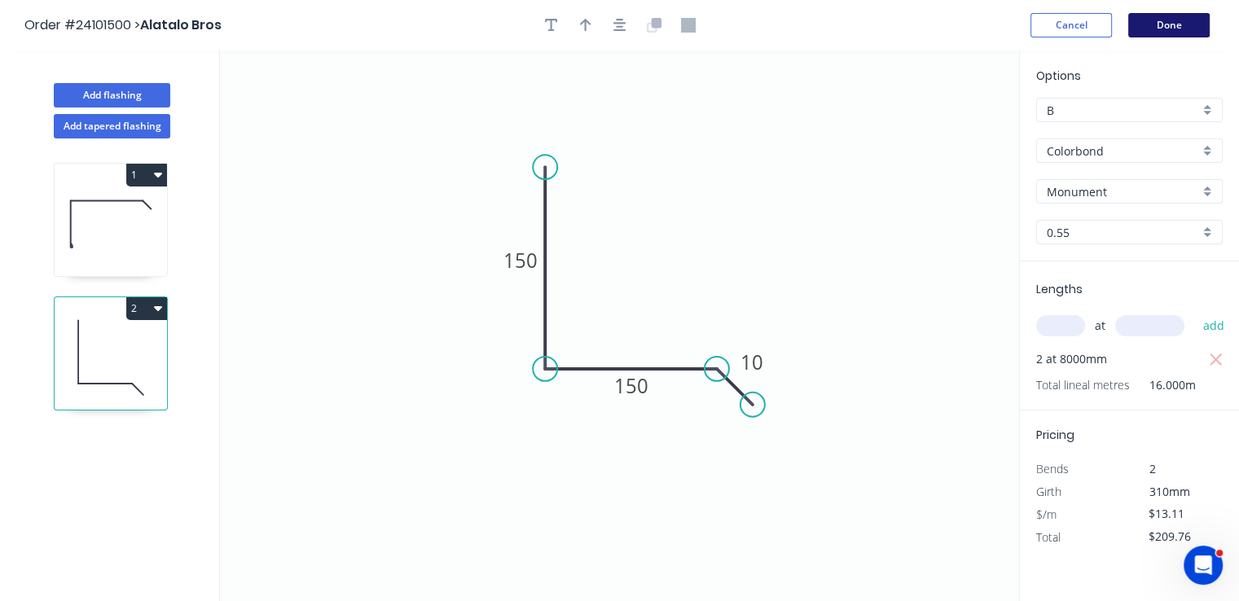
click at [1177, 20] on button "Done" at bounding box center [1168, 25] width 81 height 24
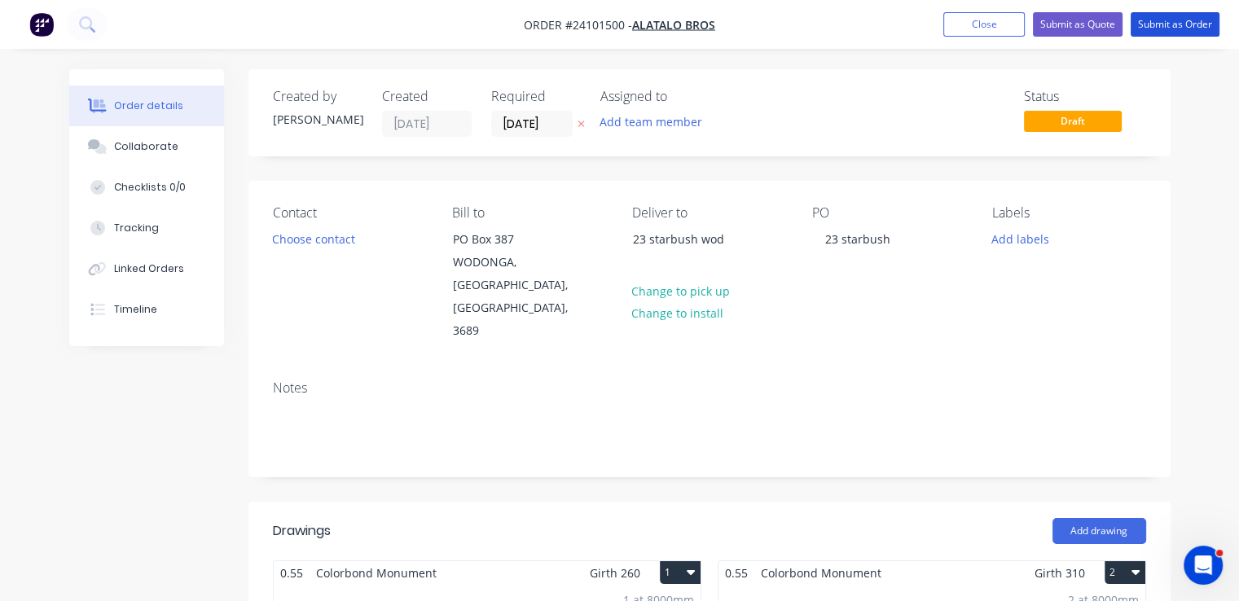
click at [1177, 20] on button "Submit as Order" at bounding box center [1174, 24] width 89 height 24
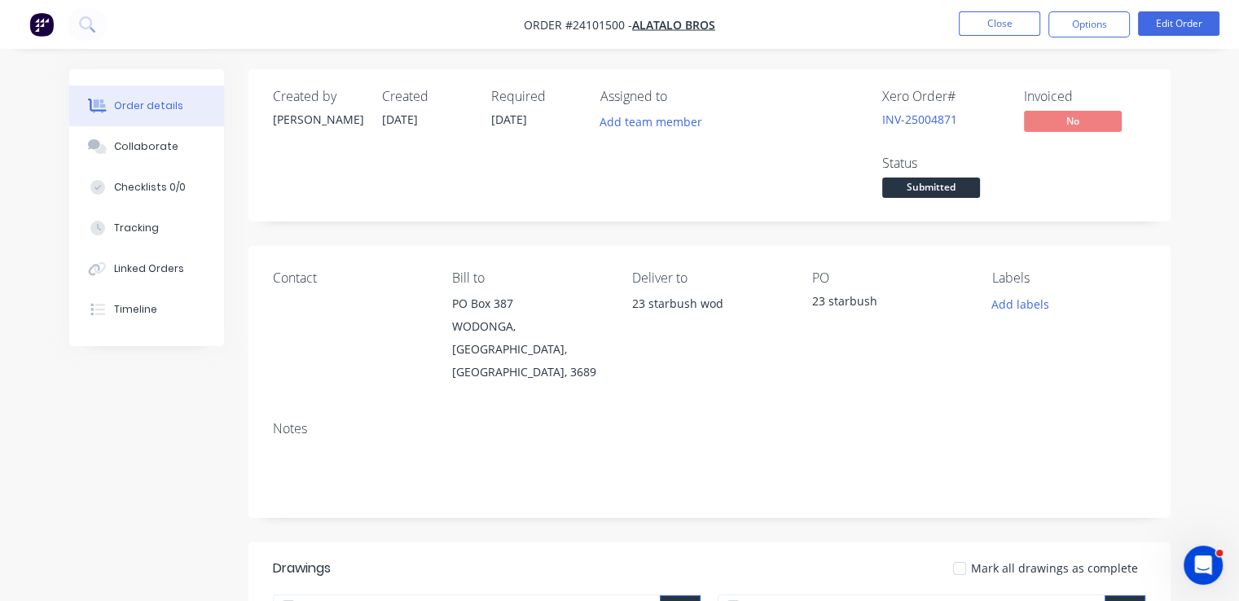
click at [58, 30] on button "button" at bounding box center [41, 24] width 34 height 26
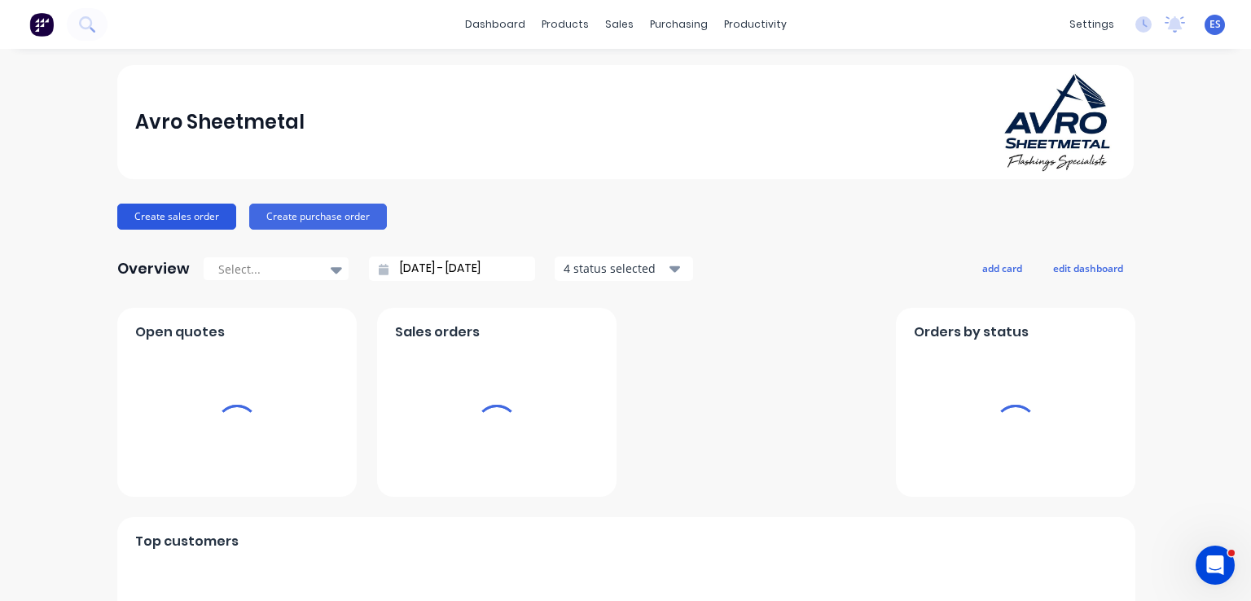
click at [190, 219] on button "Create sales order" at bounding box center [176, 217] width 119 height 26
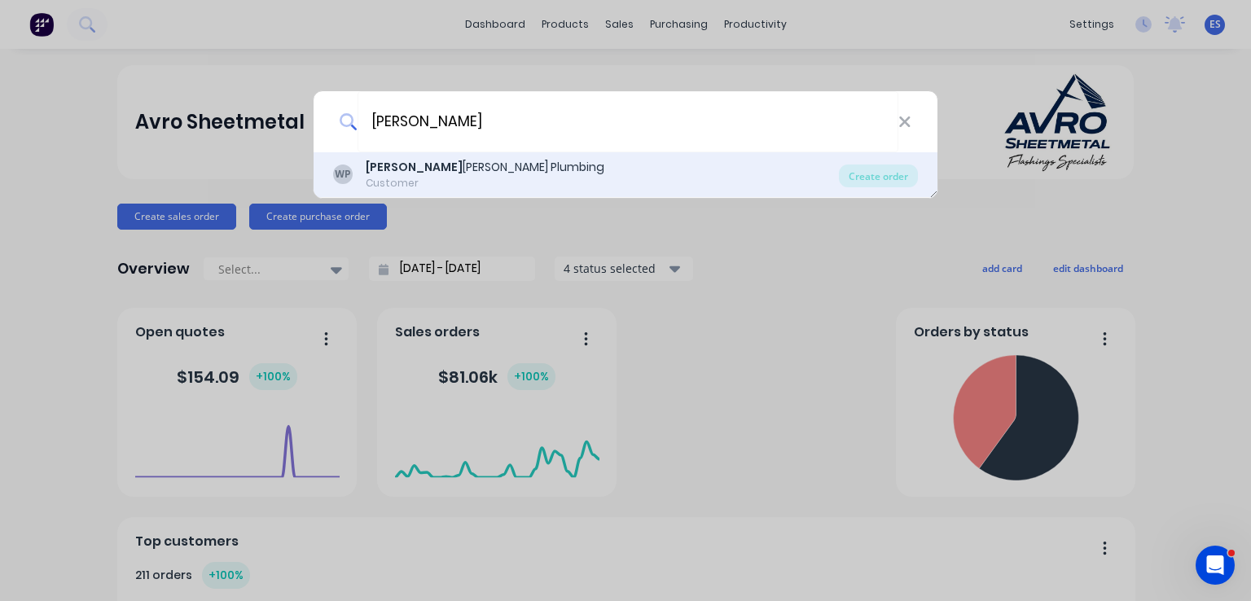
type input "[PERSON_NAME]"
click at [428, 167] on div "[PERSON_NAME] Plumbing" at bounding box center [485, 167] width 239 height 17
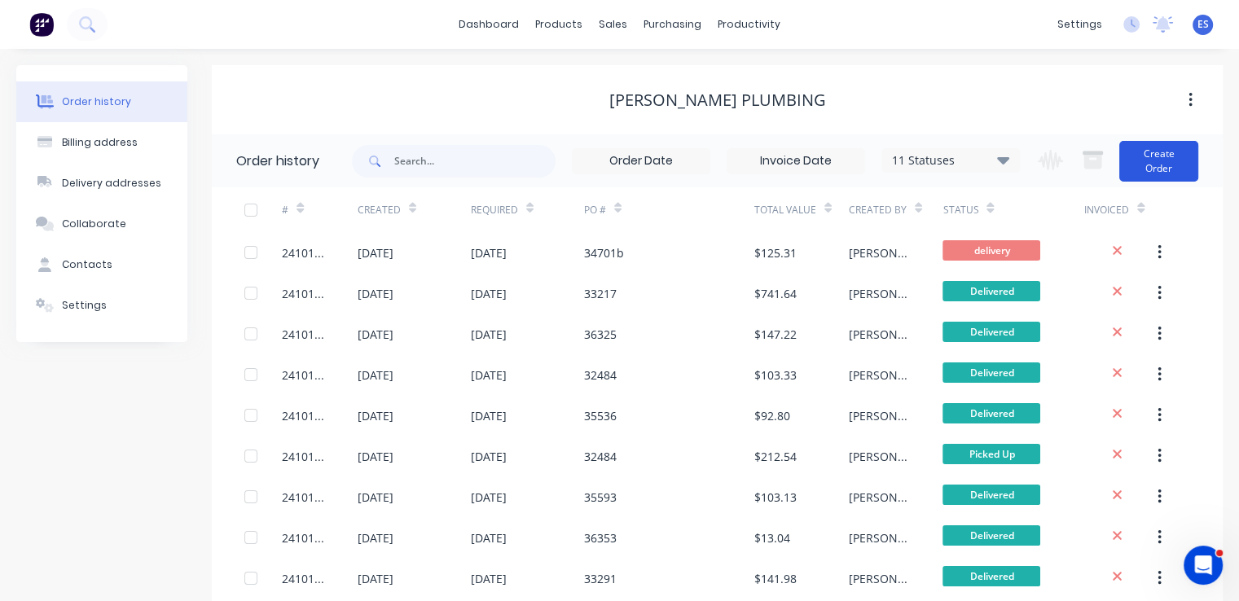
click at [1156, 160] on button "Create Order" at bounding box center [1158, 161] width 79 height 41
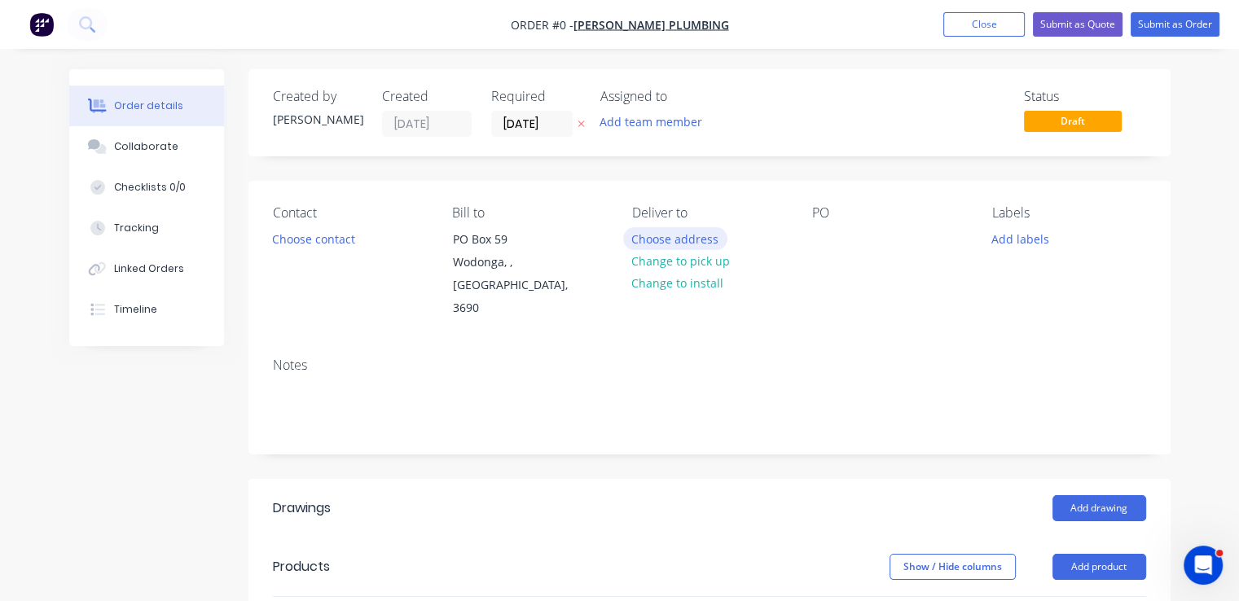
click at [694, 242] on button "Choose address" at bounding box center [675, 238] width 104 height 22
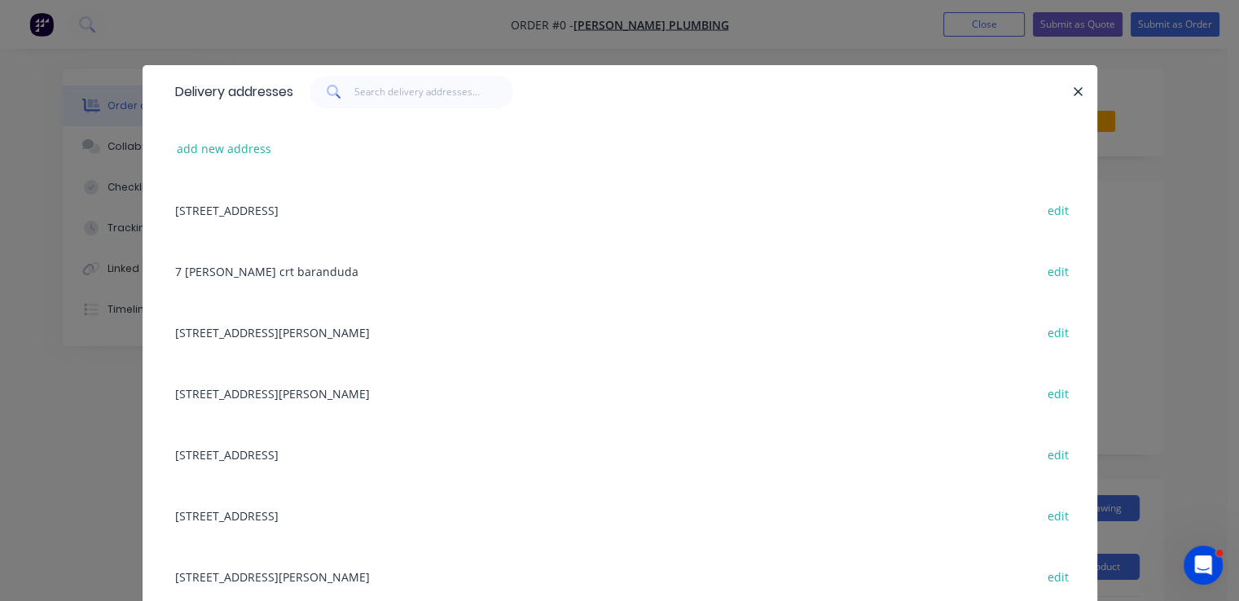
click at [370, 201] on div "[STREET_ADDRESS] edit" at bounding box center [620, 209] width 906 height 61
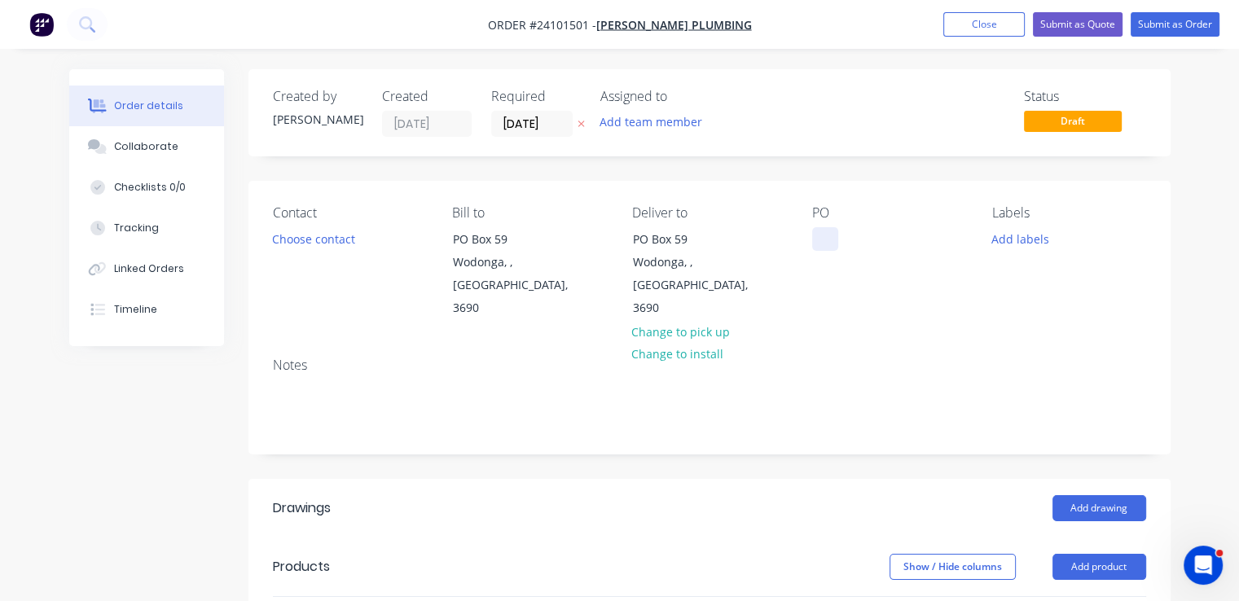
click at [831, 237] on div at bounding box center [825, 239] width 26 height 24
click at [1069, 495] on button "Add drawing" at bounding box center [1099, 508] width 94 height 26
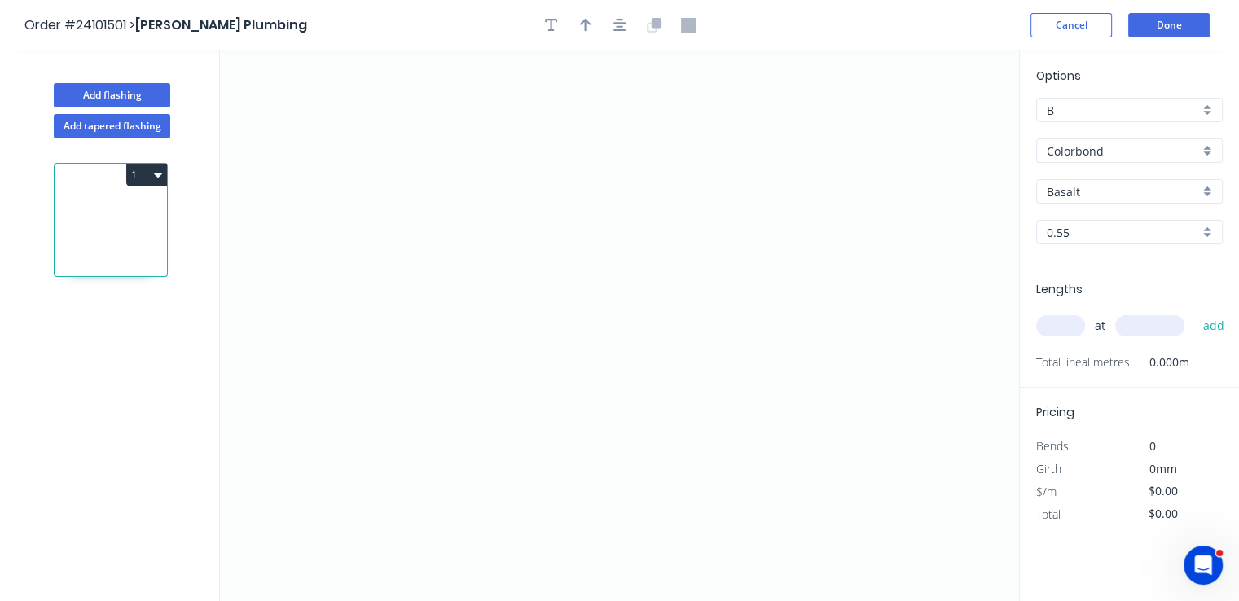
click at [1107, 198] on input "Basalt" at bounding box center [1122, 191] width 152 height 17
click at [1097, 312] on div "Paperbark" at bounding box center [1129, 308] width 185 height 29
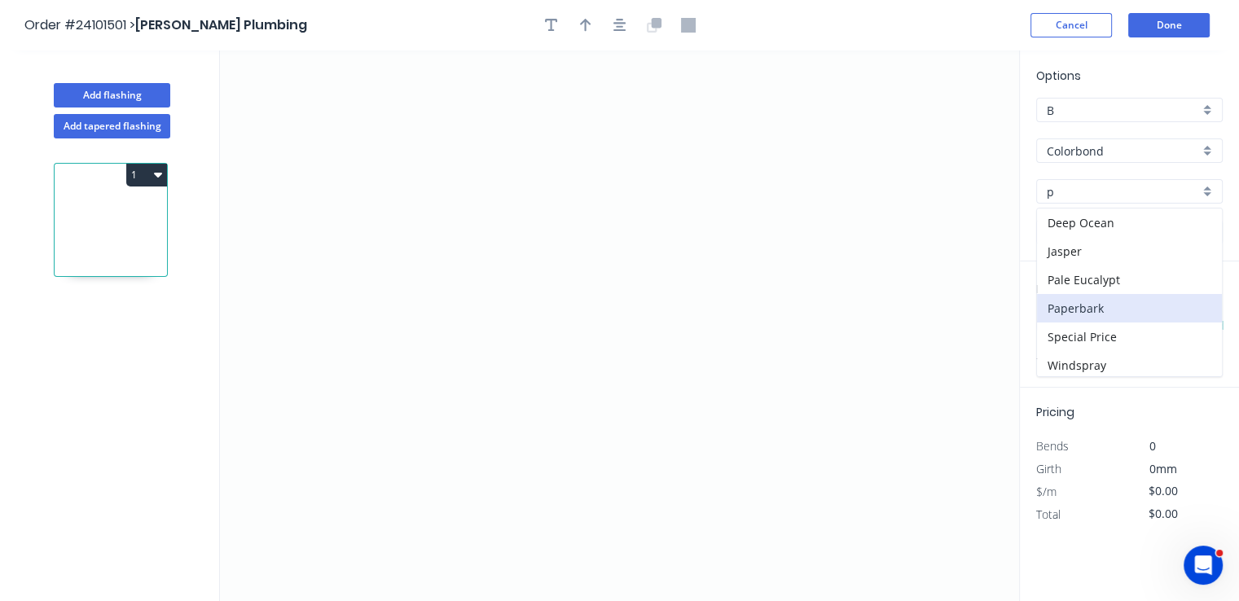
type input "Paperbark"
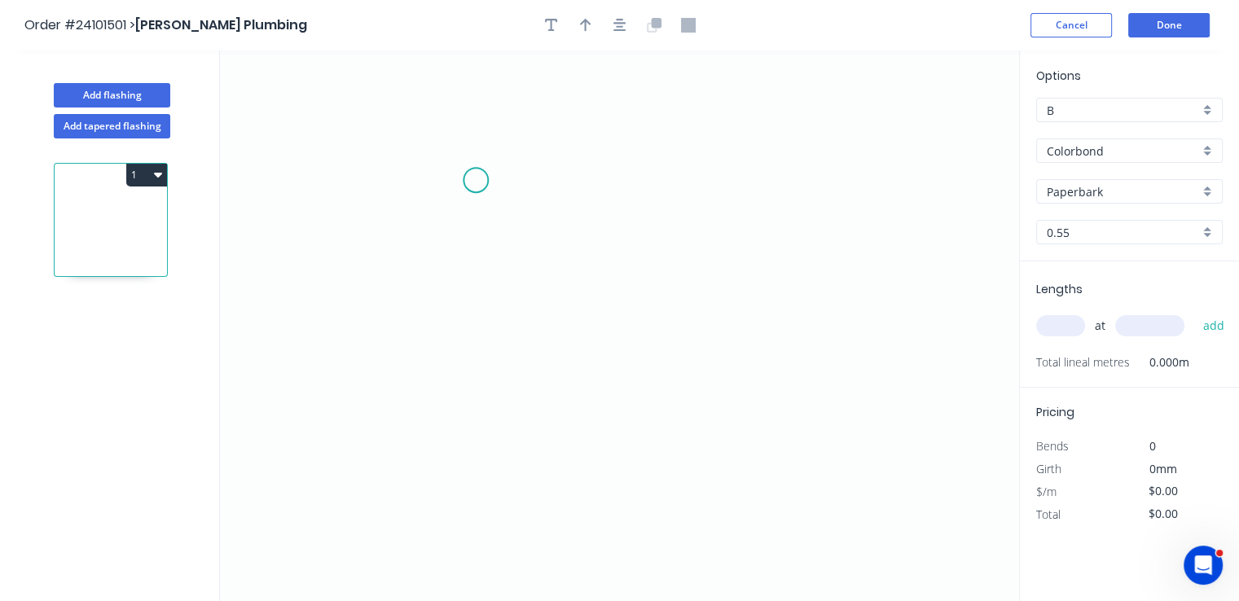
click at [476, 180] on icon "0" at bounding box center [619, 325] width 799 height 551
click at [616, 180] on icon "0" at bounding box center [619, 325] width 799 height 551
click at [608, 362] on icon "0 ?" at bounding box center [619, 325] width 799 height 551
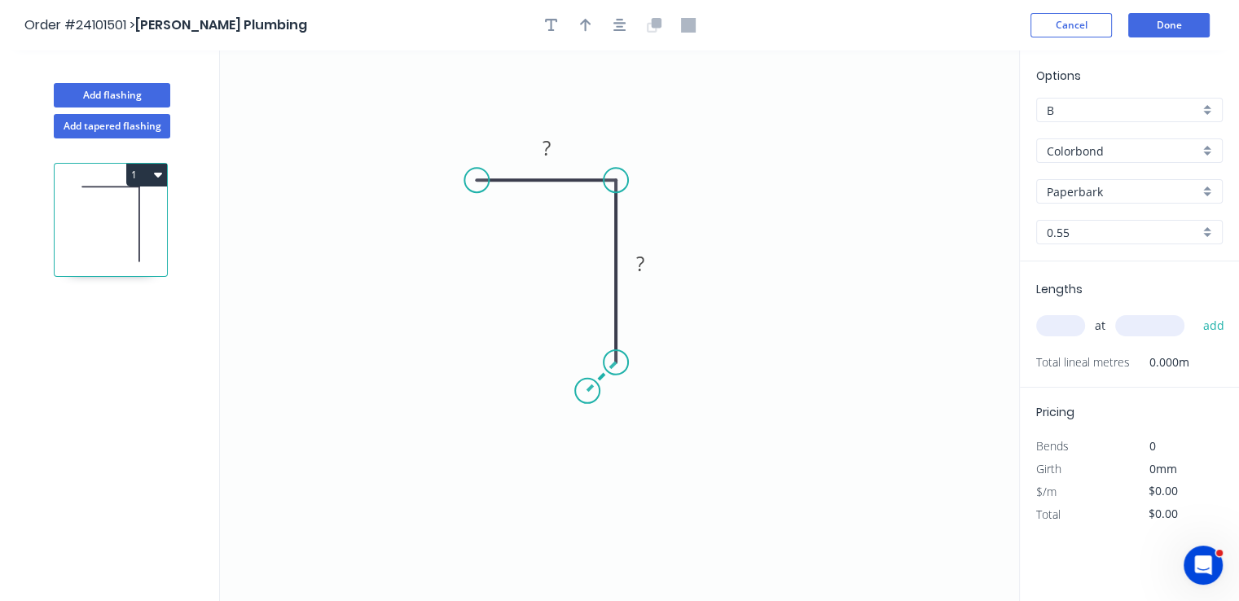
click at [587, 387] on icon "0 ? ?" at bounding box center [619, 325] width 799 height 551
click at [587, 387] on circle at bounding box center [587, 391] width 24 height 24
click at [616, 386] on tspan "?" at bounding box center [619, 385] width 8 height 27
click at [635, 270] on rect at bounding box center [640, 264] width 33 height 23
click at [537, 146] on rect at bounding box center [546, 149] width 33 height 23
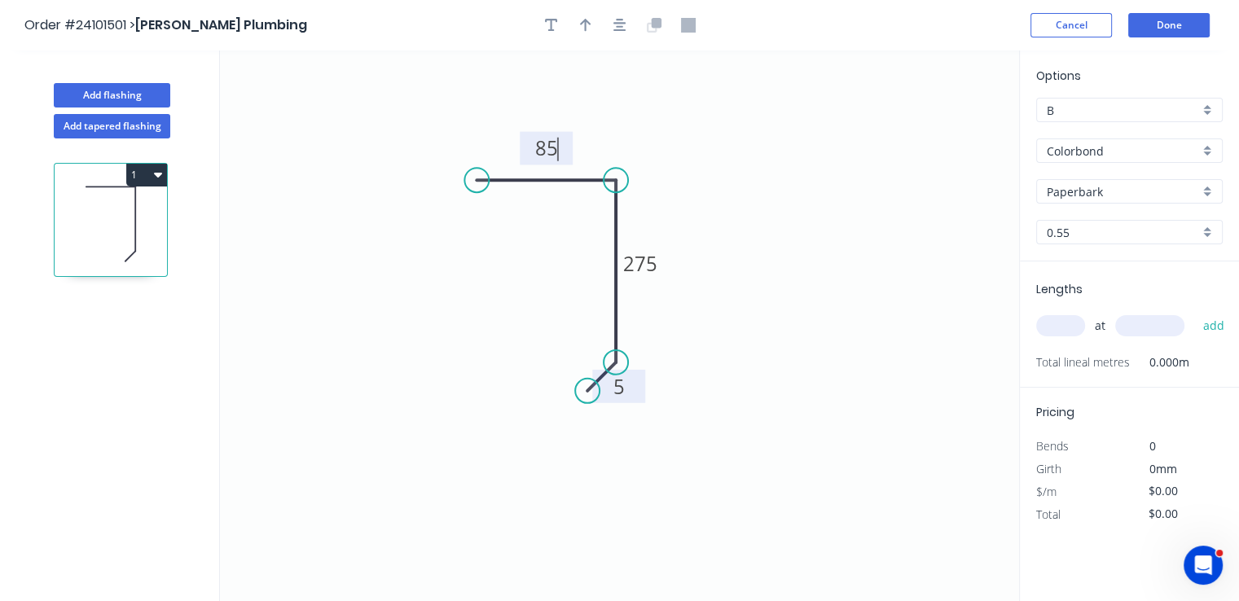
click at [1075, 327] on input "text" at bounding box center [1060, 325] width 49 height 21
type input "$14.44"
type input "1"
click at [1143, 326] on input "text" at bounding box center [1149, 325] width 69 height 21
type input "870"
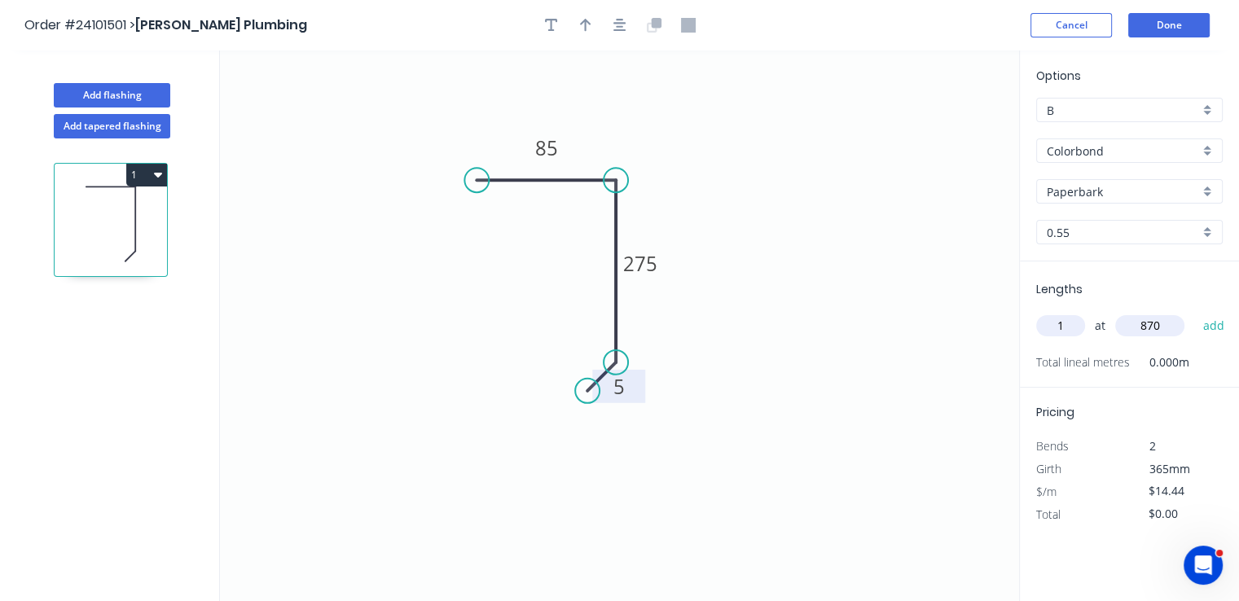
click at [1194, 312] on button "add" at bounding box center [1213, 326] width 38 height 28
type input "$12.56"
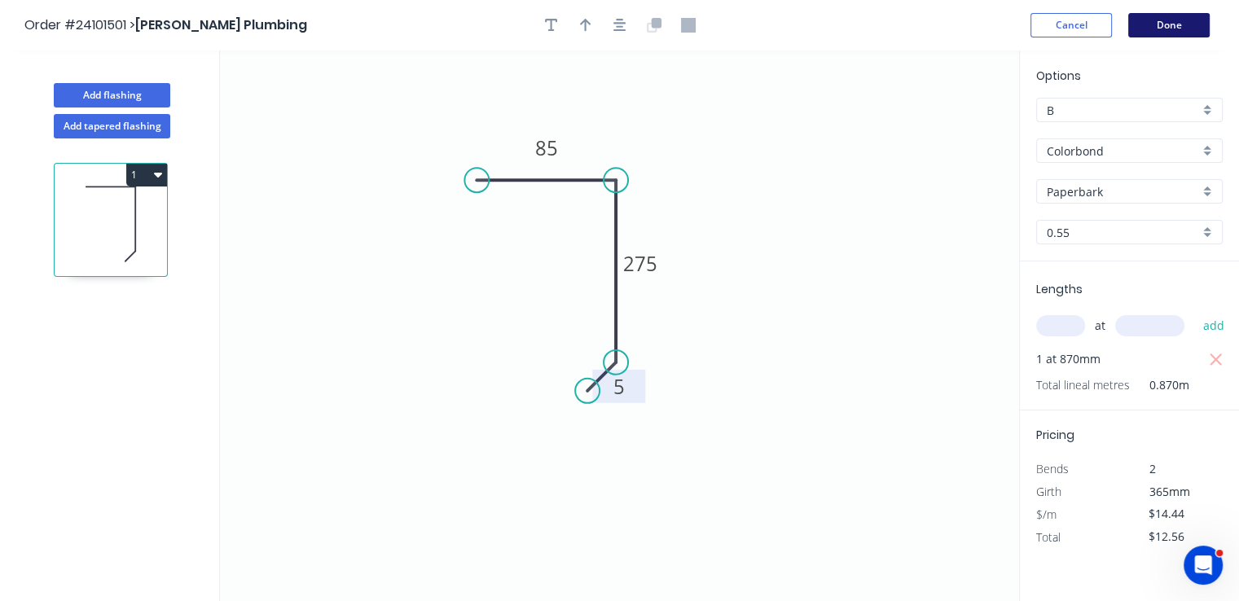
click at [1174, 30] on button "Done" at bounding box center [1168, 25] width 81 height 24
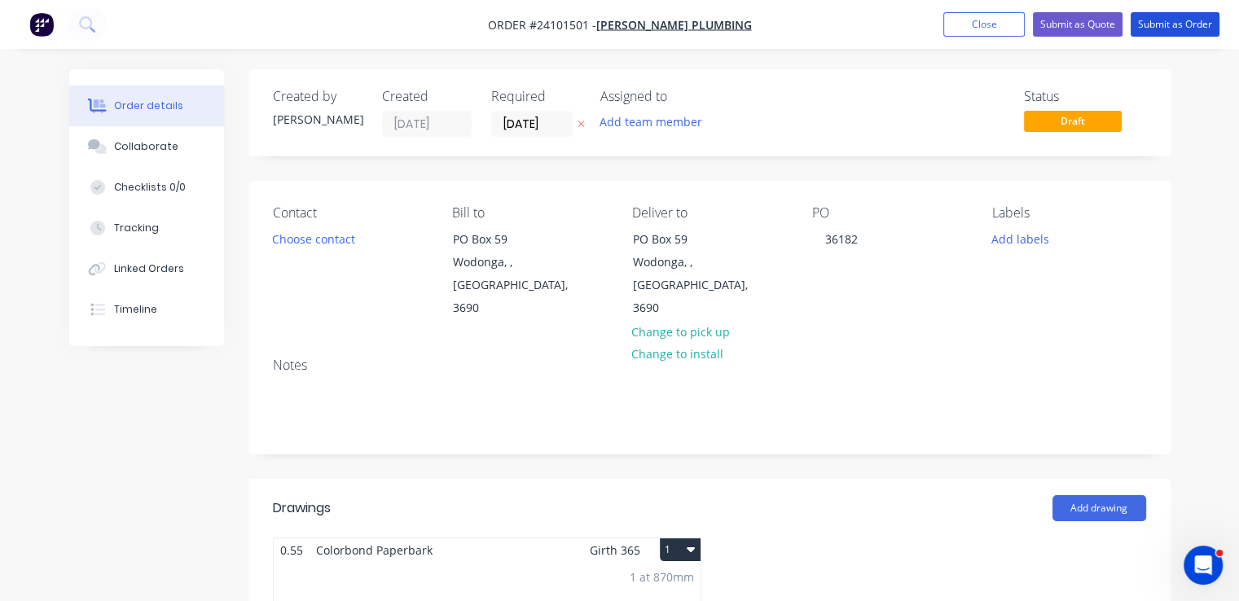
click at [1174, 30] on button "Submit as Order" at bounding box center [1174, 24] width 89 height 24
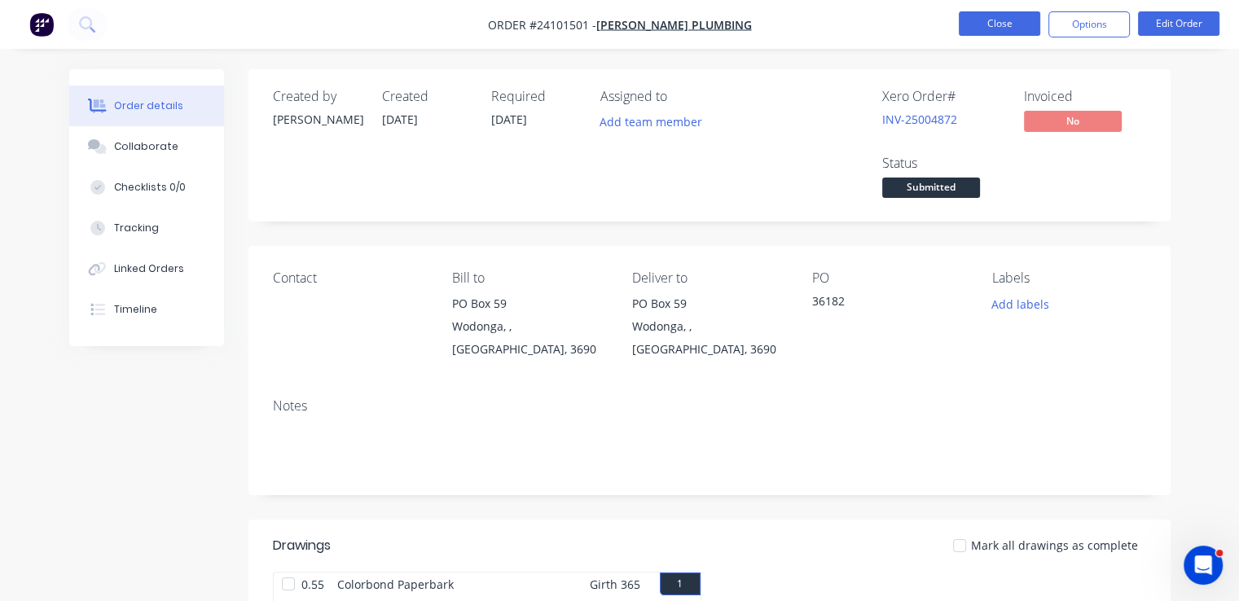
click at [1016, 15] on button "Close" at bounding box center [999, 23] width 81 height 24
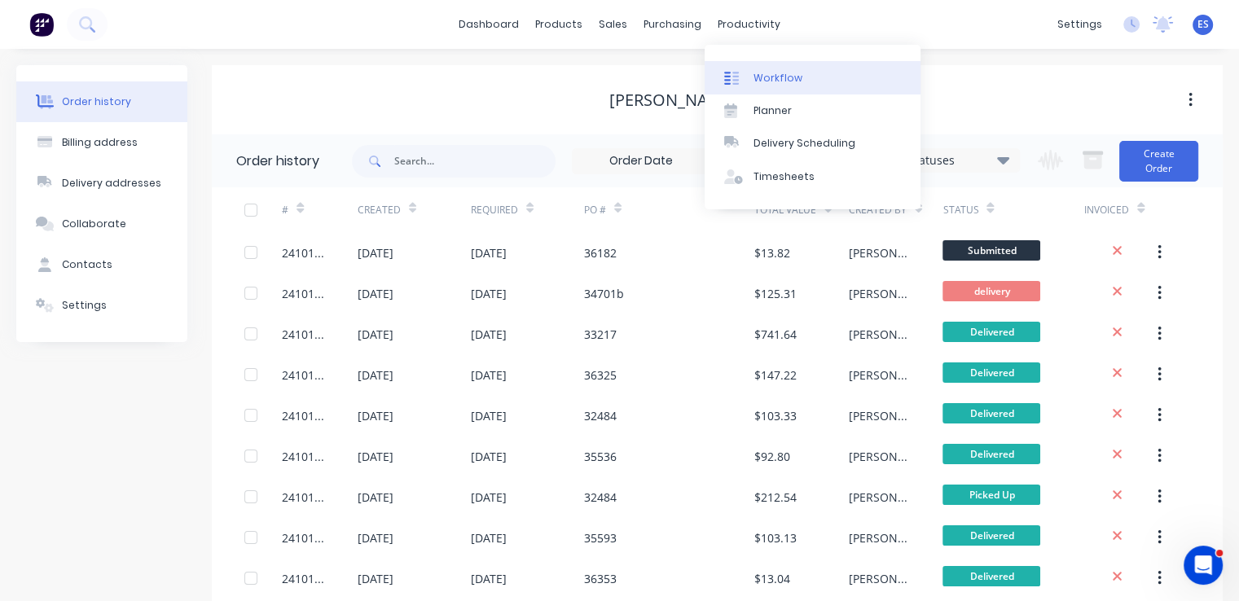
click at [772, 85] on div "Workflow" at bounding box center [777, 78] width 49 height 15
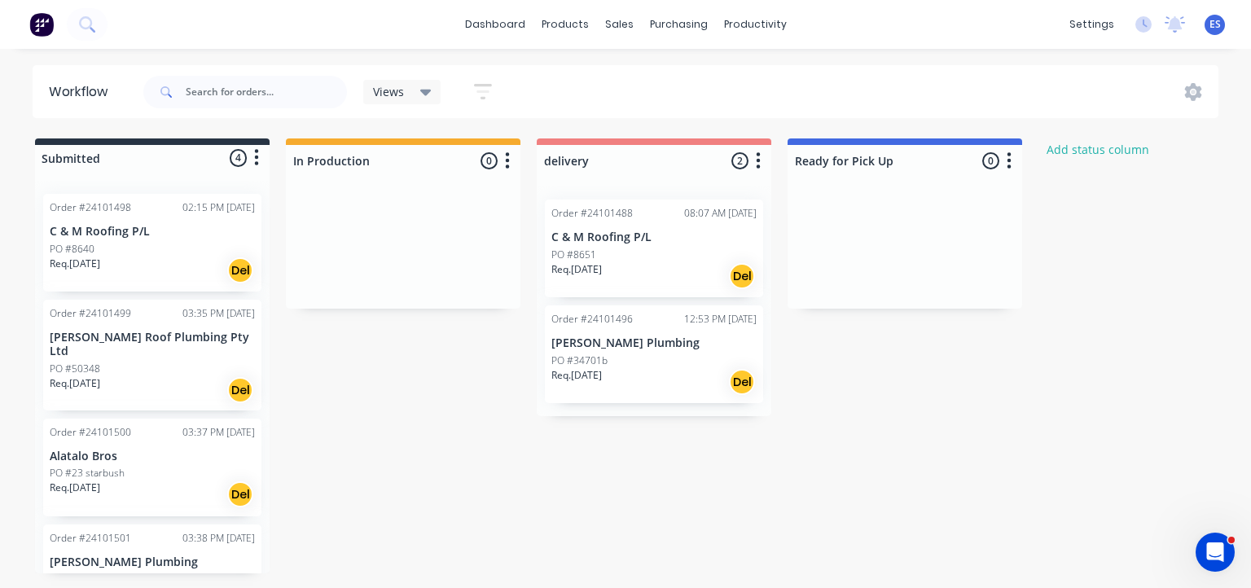
click at [49, 25] on img at bounding box center [41, 24] width 24 height 24
